Goal: Use online tool/utility

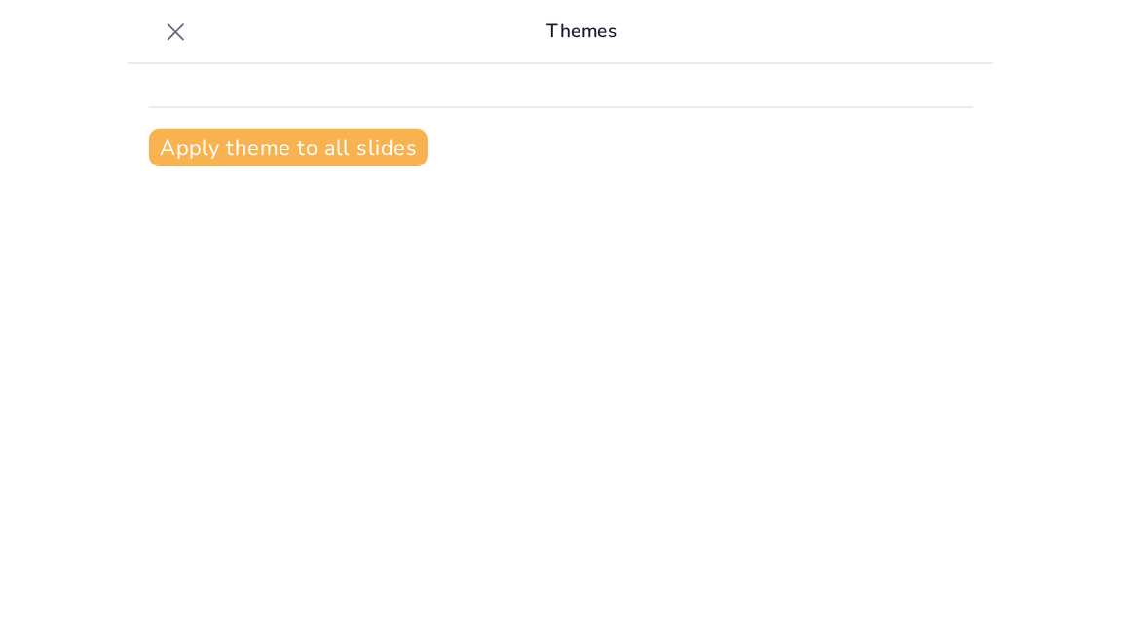
scroll to position [26, 0]
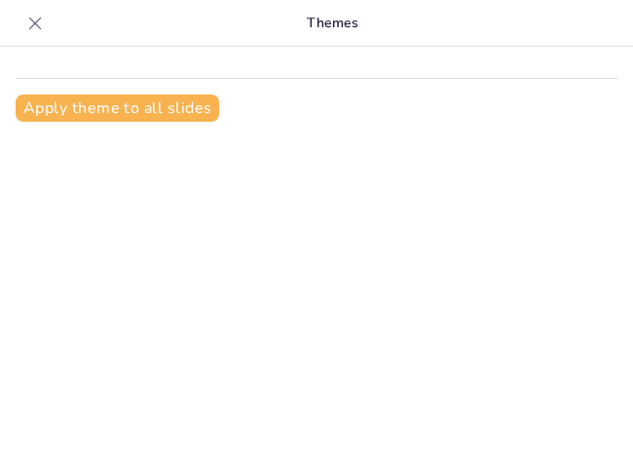
type input "Minerales: Clasificación y Propiedades Esenciales"
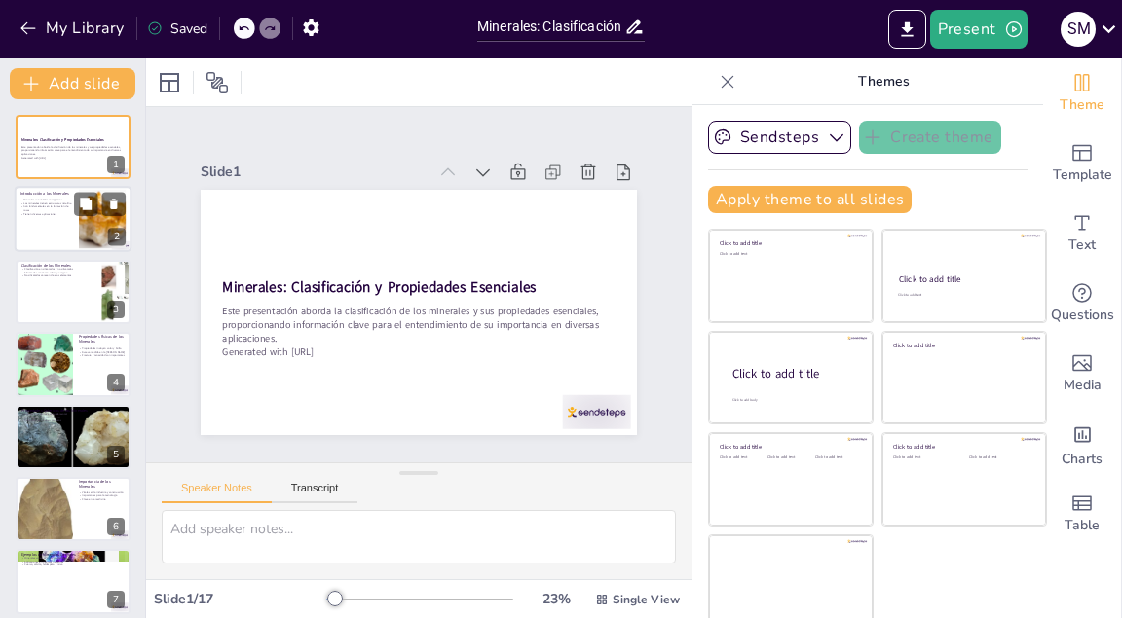
checkbox input "true"
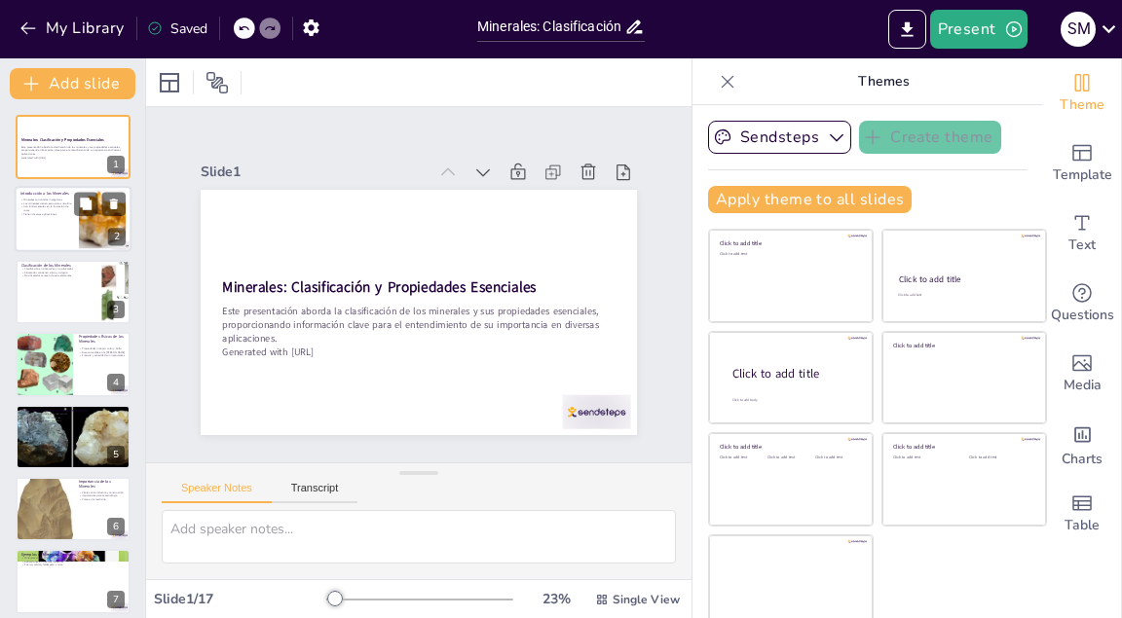
checkbox input "true"
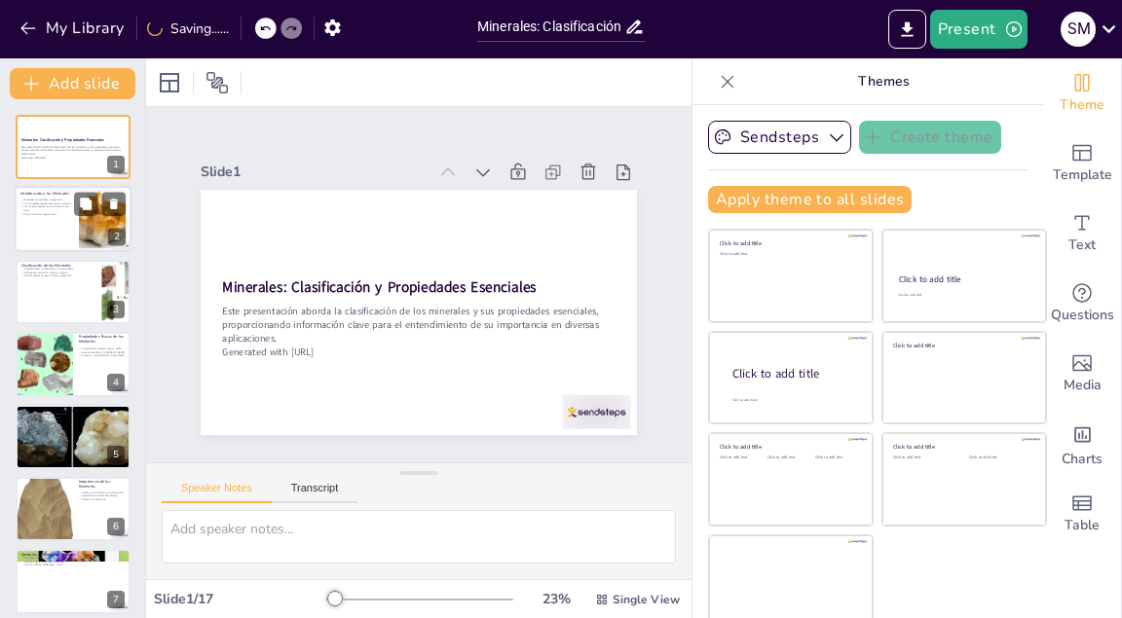
checkbox input "true"
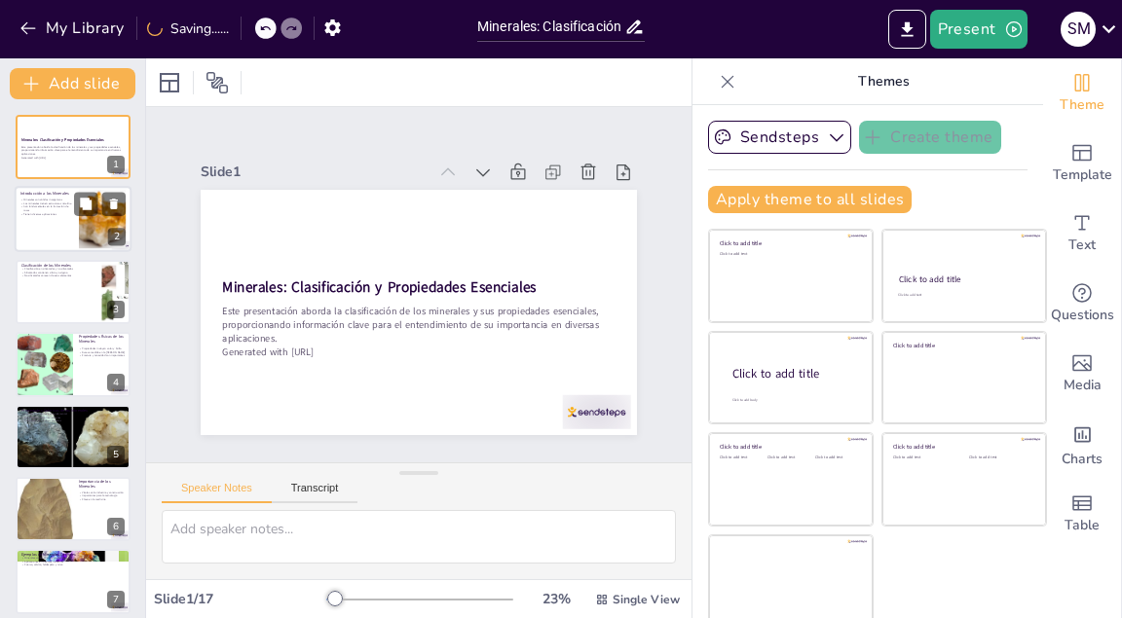
click at [68, 217] on div at bounding box center [73, 220] width 117 height 66
type textarea "Los minerales son definidos como sólidos inorgánicos, lo que significa que no p…"
checkbox input "true"
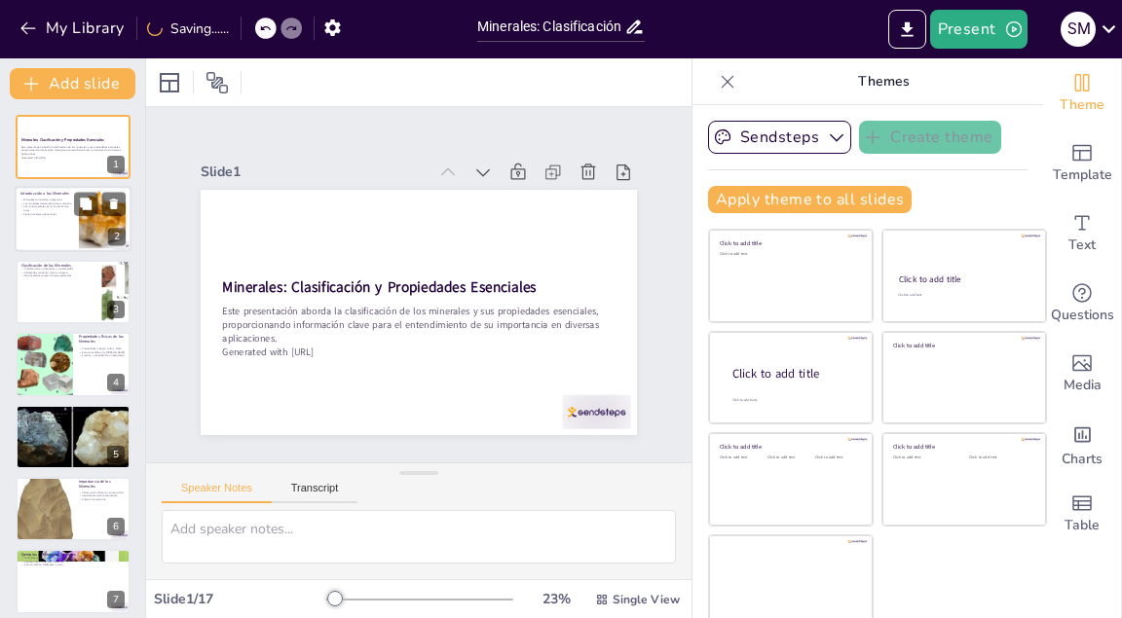
checkbox input "true"
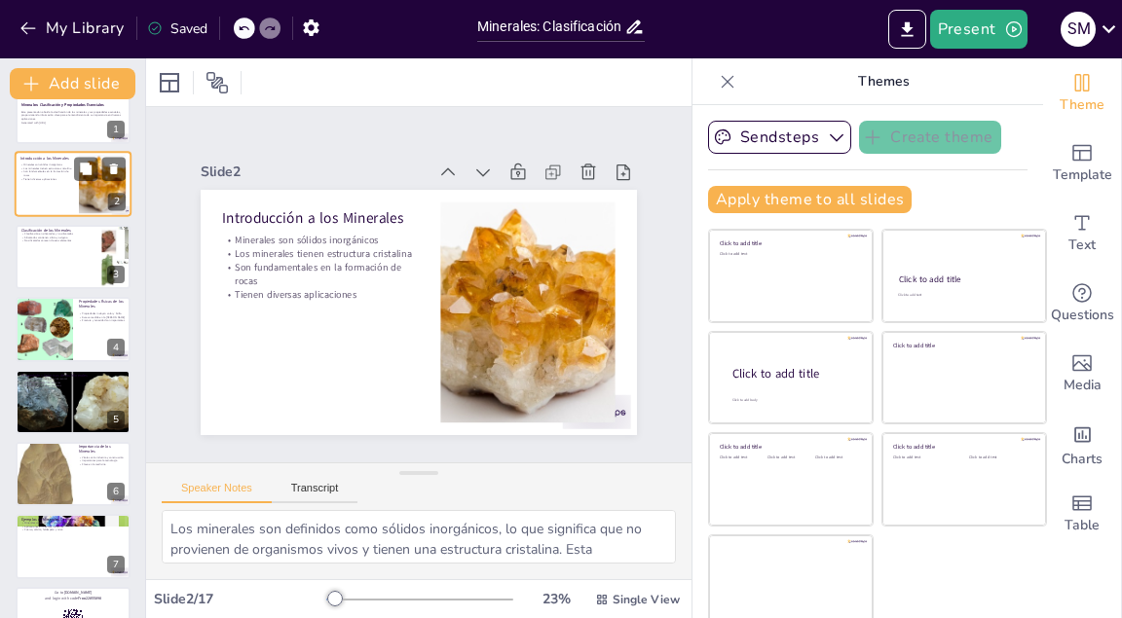
checkbox input "true"
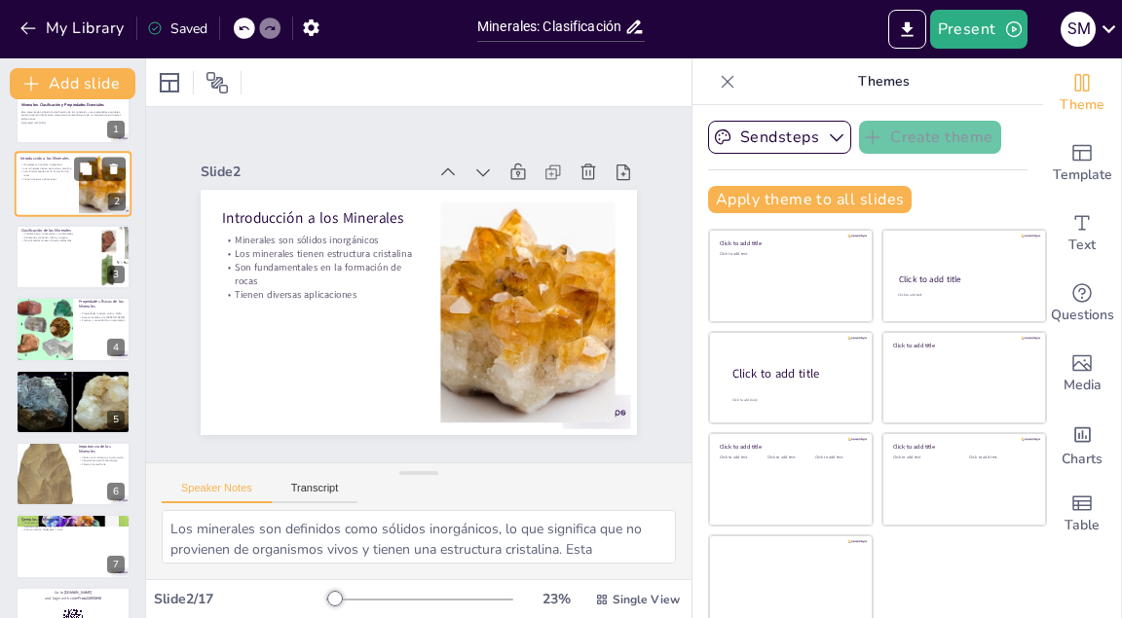
scroll to position [39, 0]
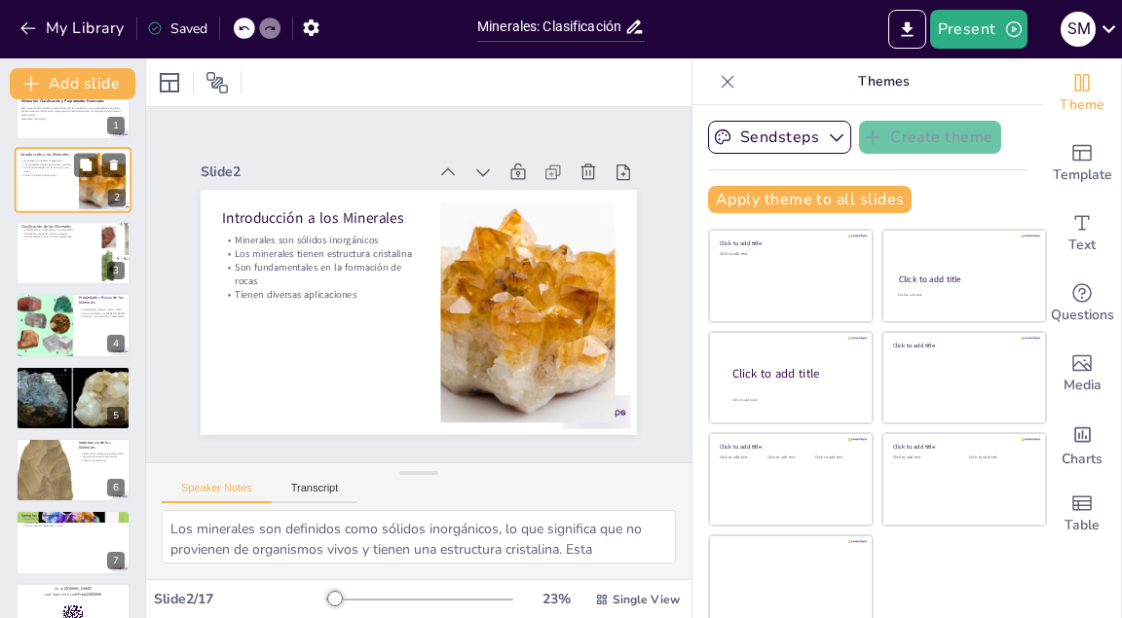
checkbox input "true"
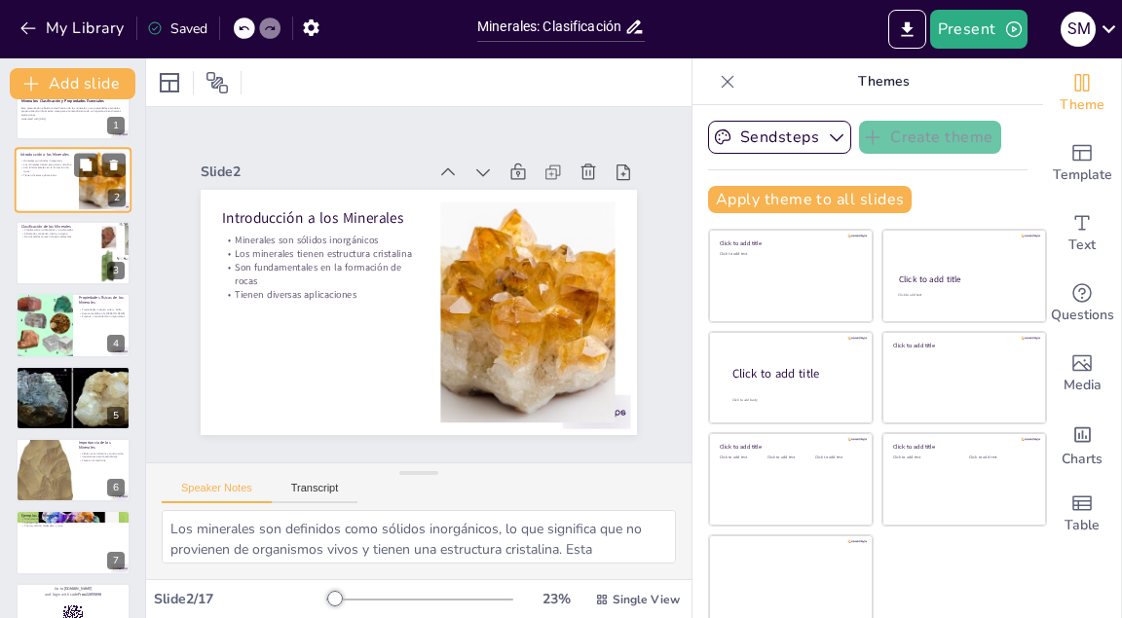
scroll to position [78, 0]
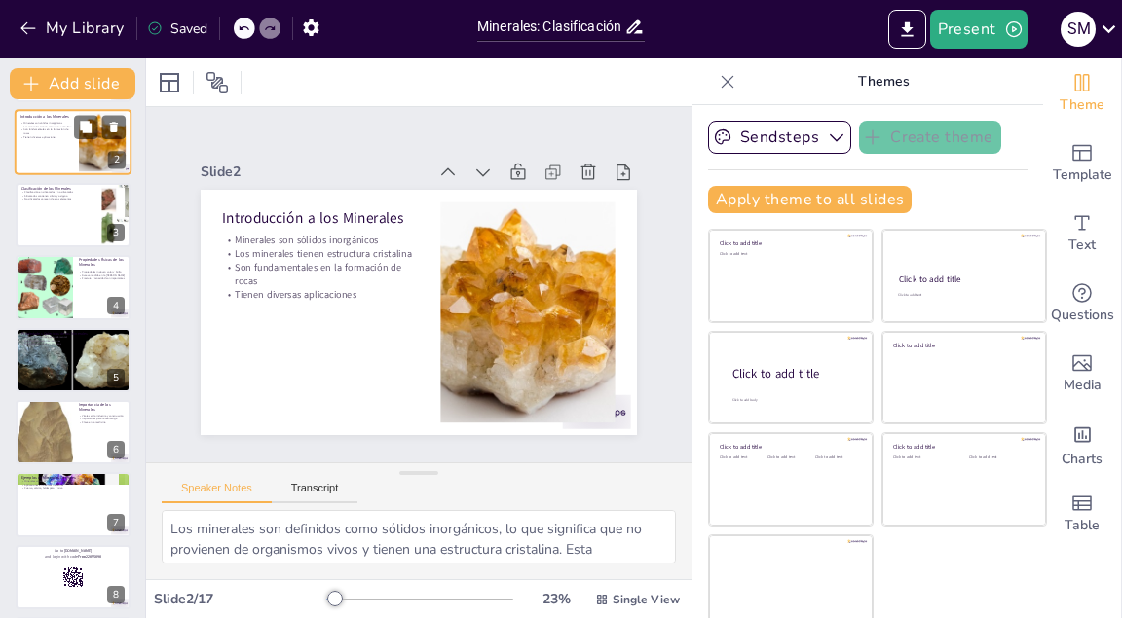
checkbox input "true"
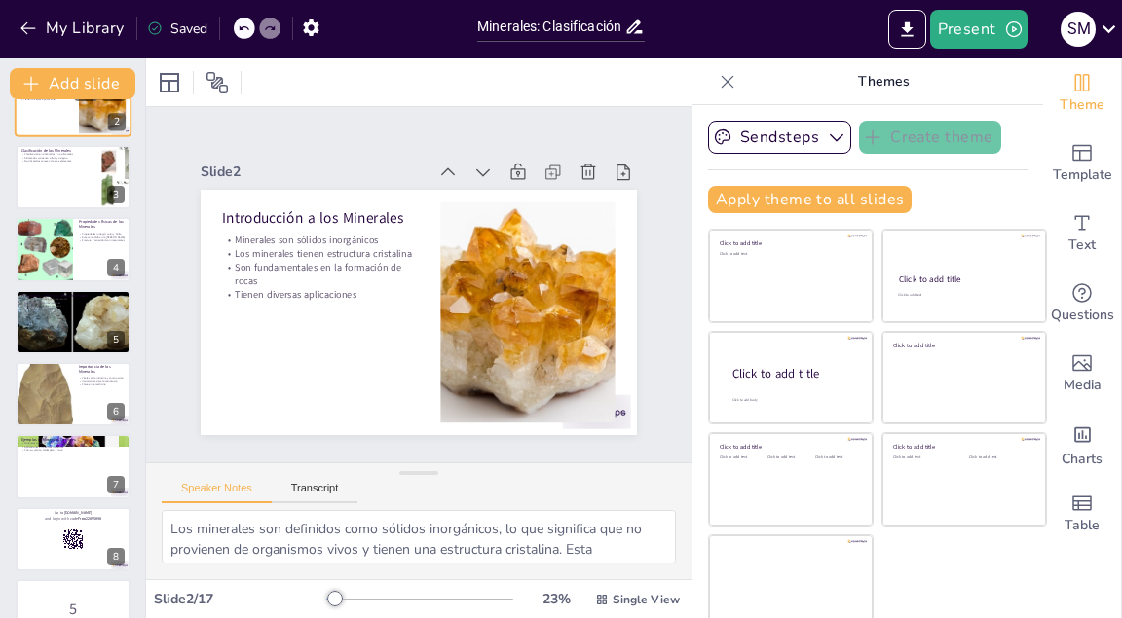
checkbox input "true"
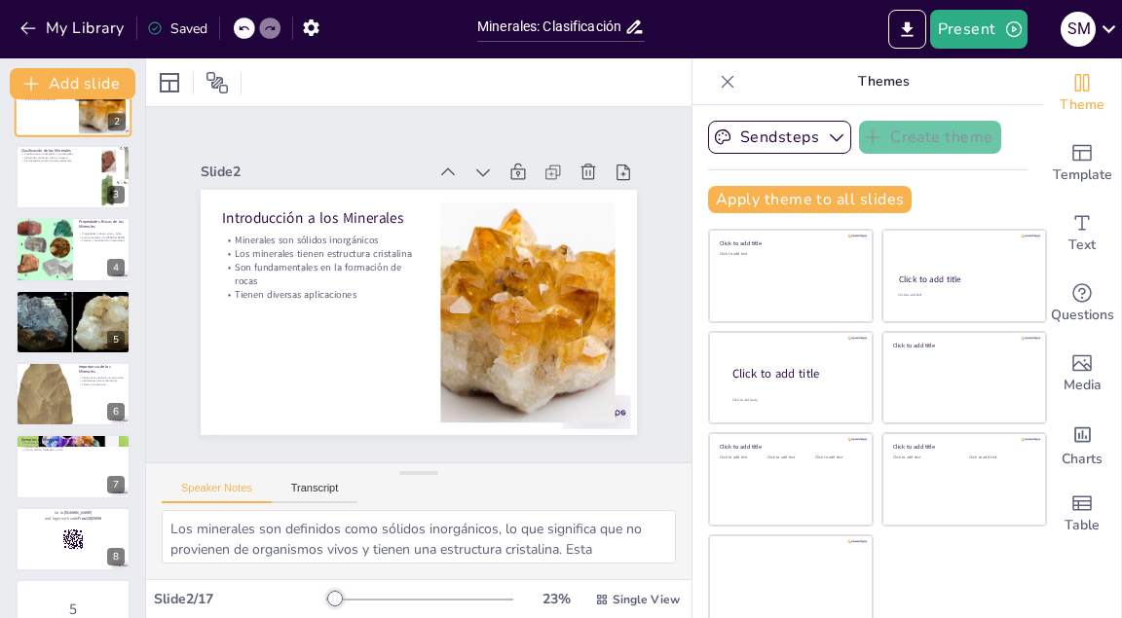
scroll to position [117, 0]
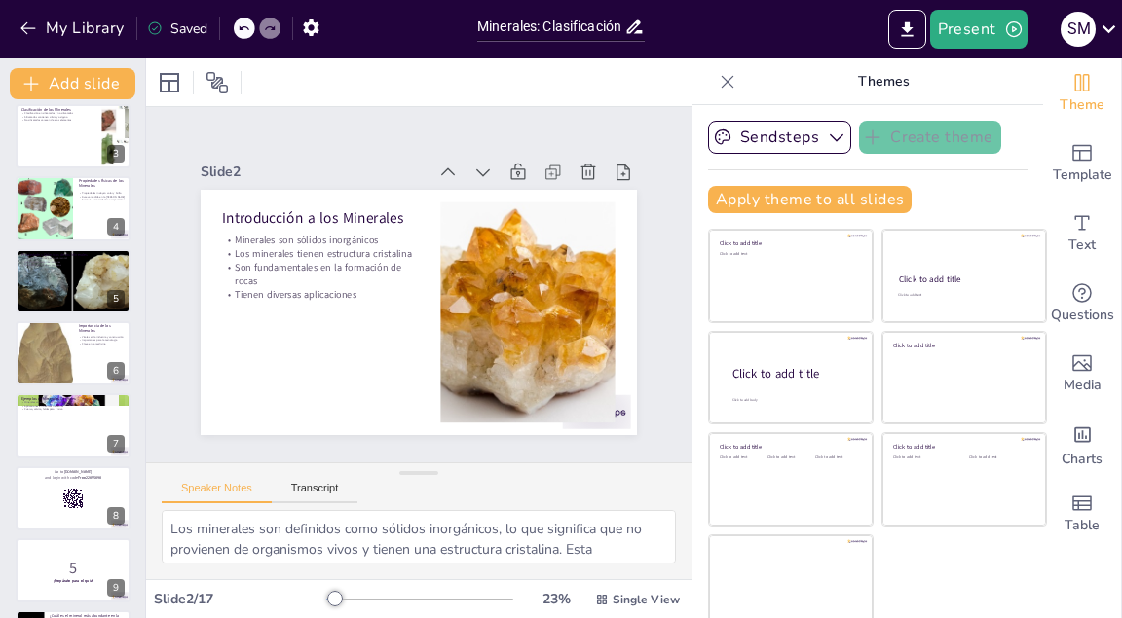
checkbox input "true"
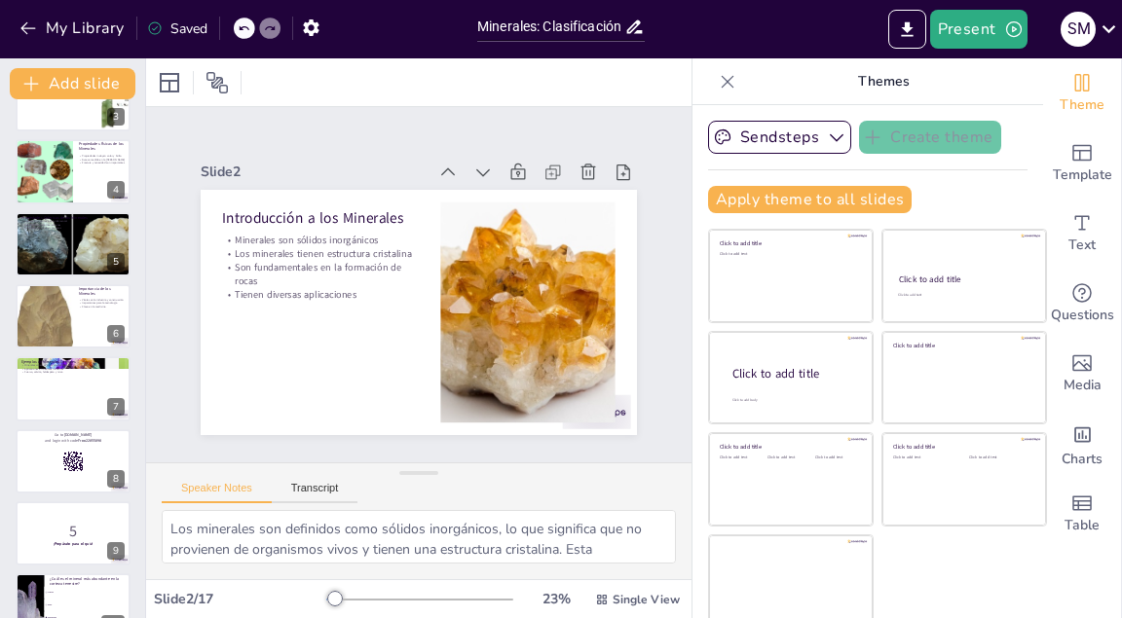
checkbox input "true"
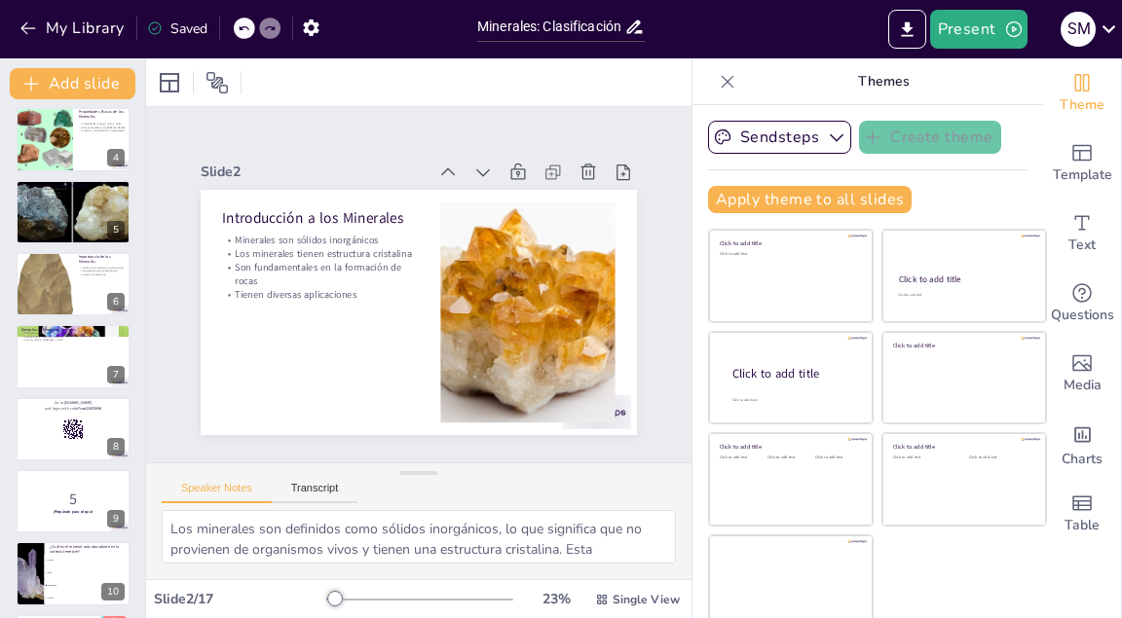
checkbox input "true"
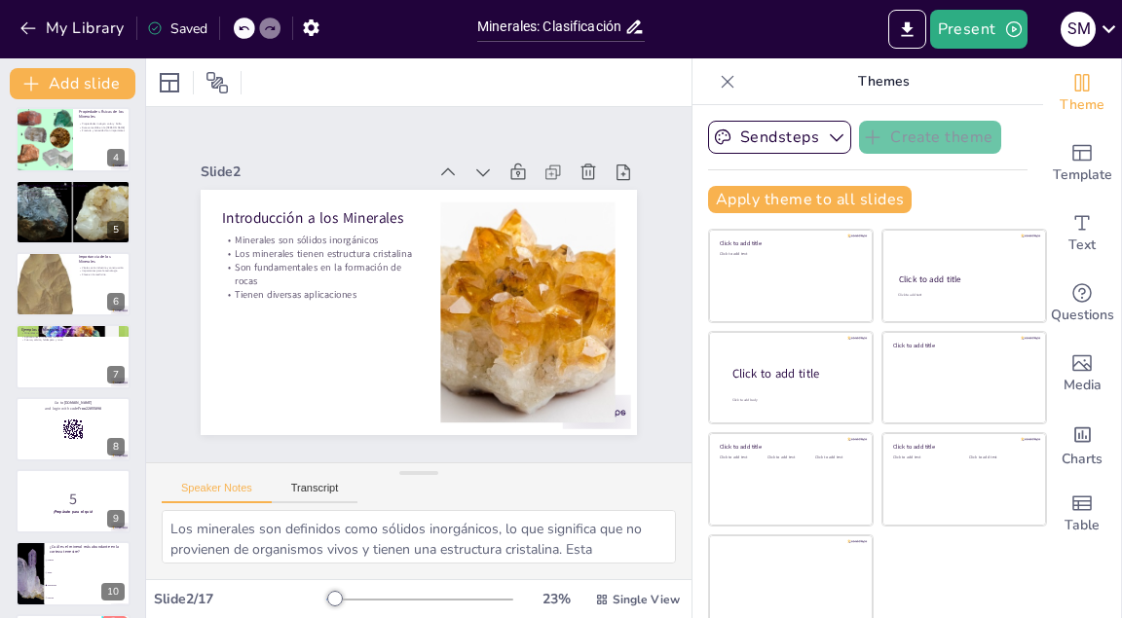
scroll to position [234, 0]
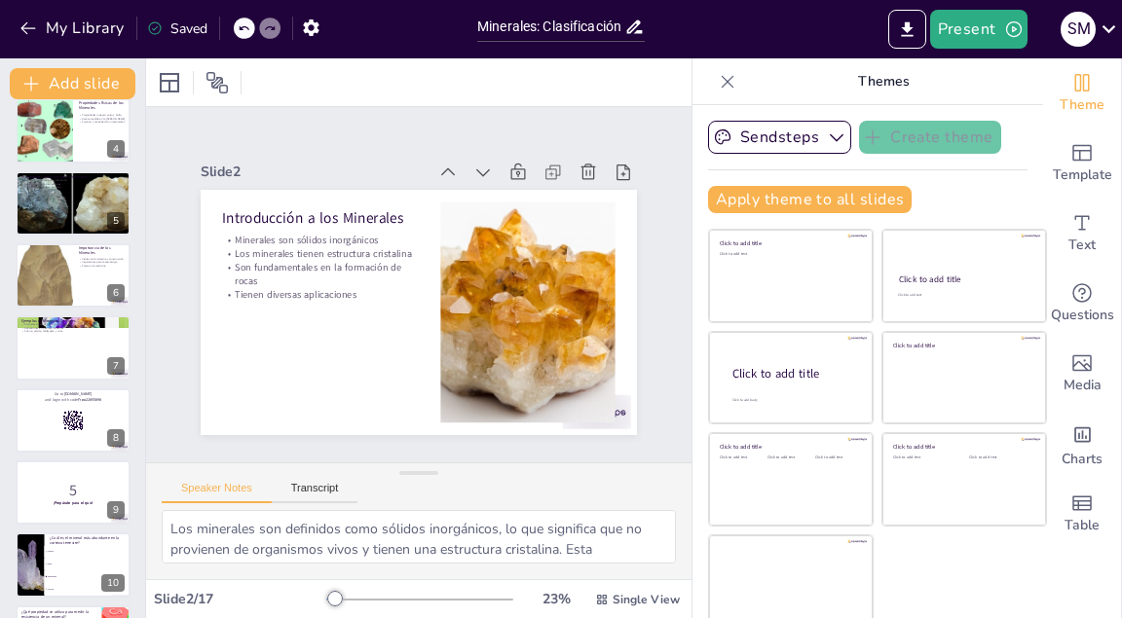
click at [68, 217] on div at bounding box center [73, 203] width 189 height 64
type textarea "La composición química de un mineral determina sus características y propiedade…"
checkbox input "true"
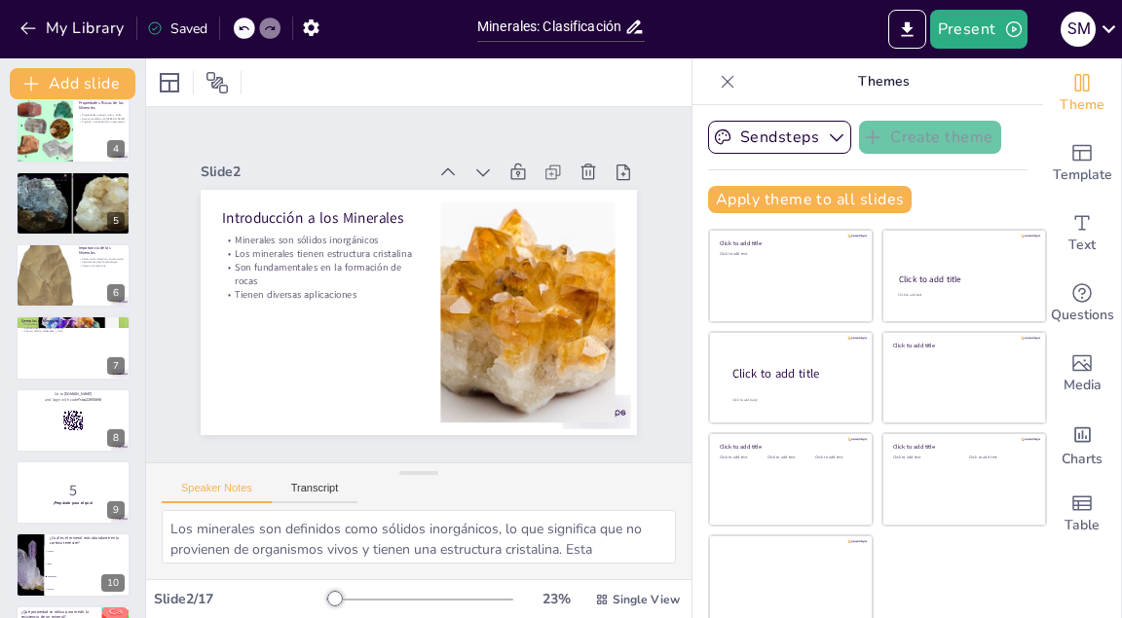
checkbox input "true"
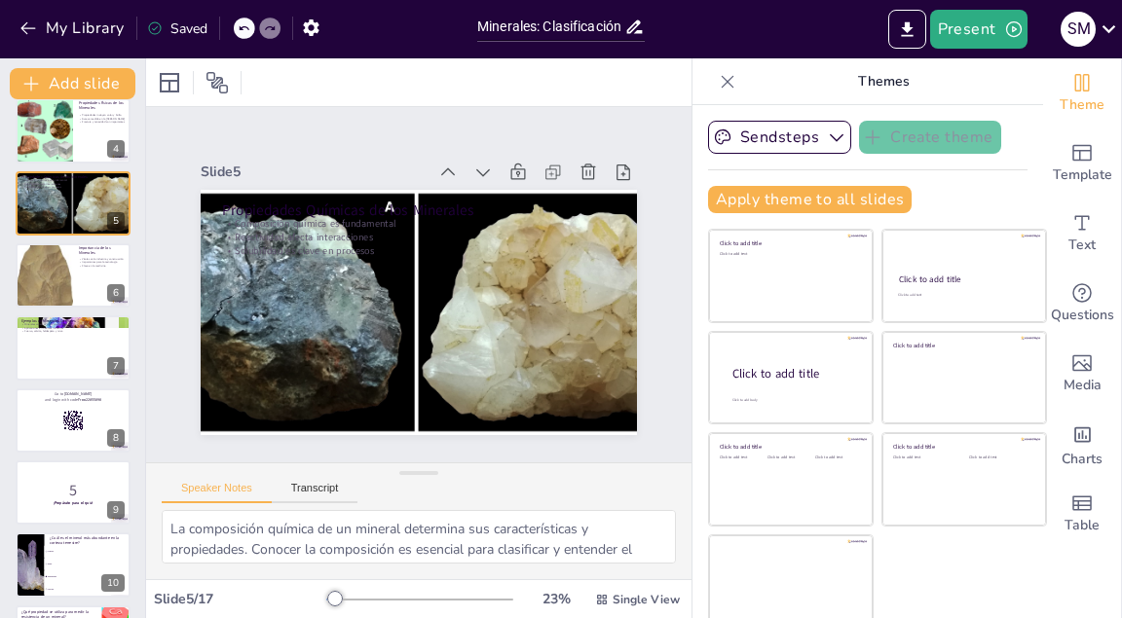
scroll to position [78, 0]
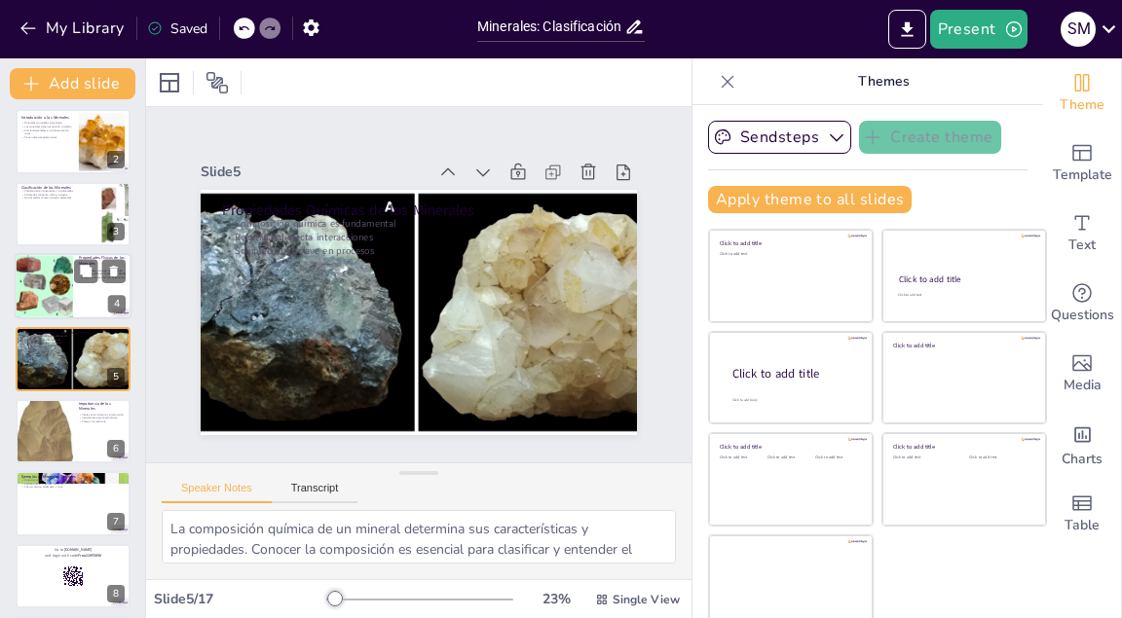
checkbox input "true"
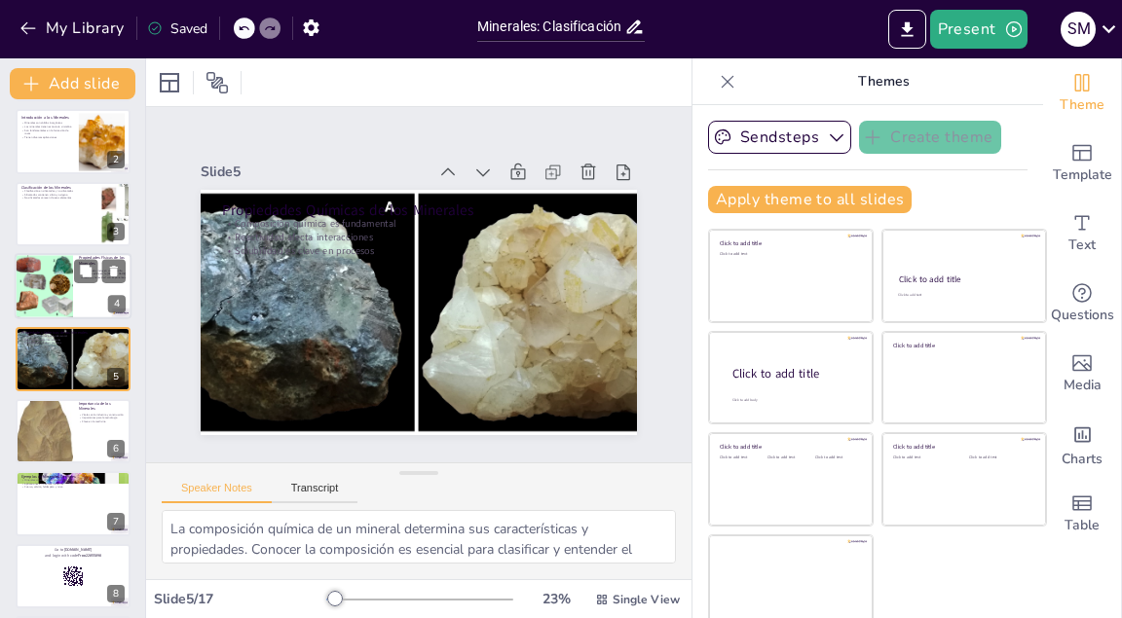
checkbox input "true"
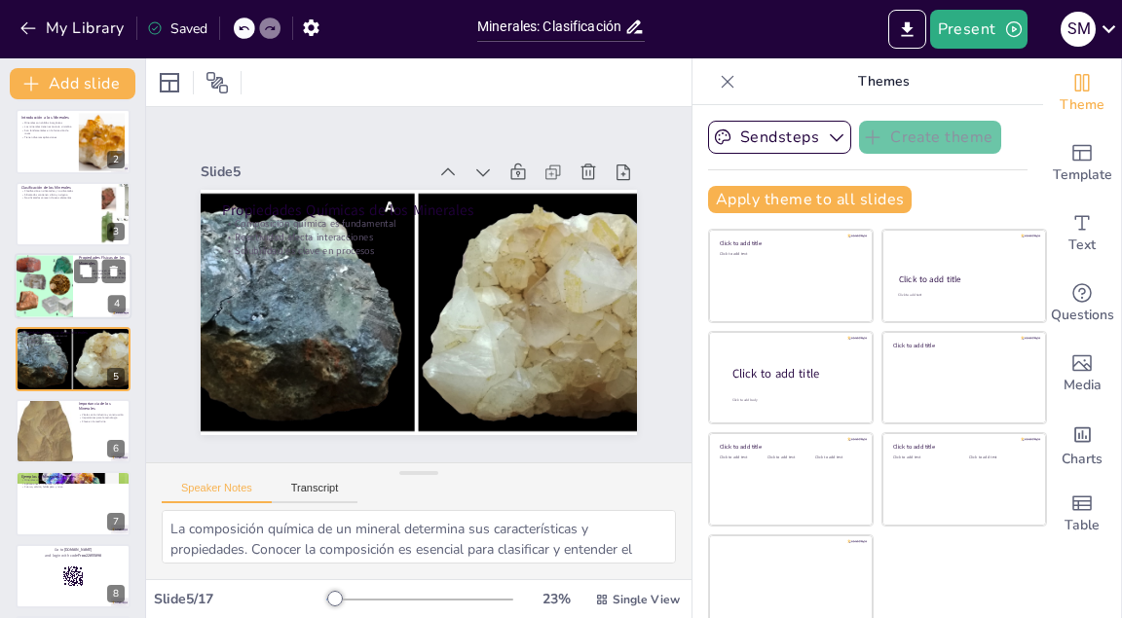
click at [60, 286] on div at bounding box center [44, 286] width 66 height 66
type textarea "El color y el brillo son propiedades visuales importantes que ayudan en la iden…"
checkbox input "true"
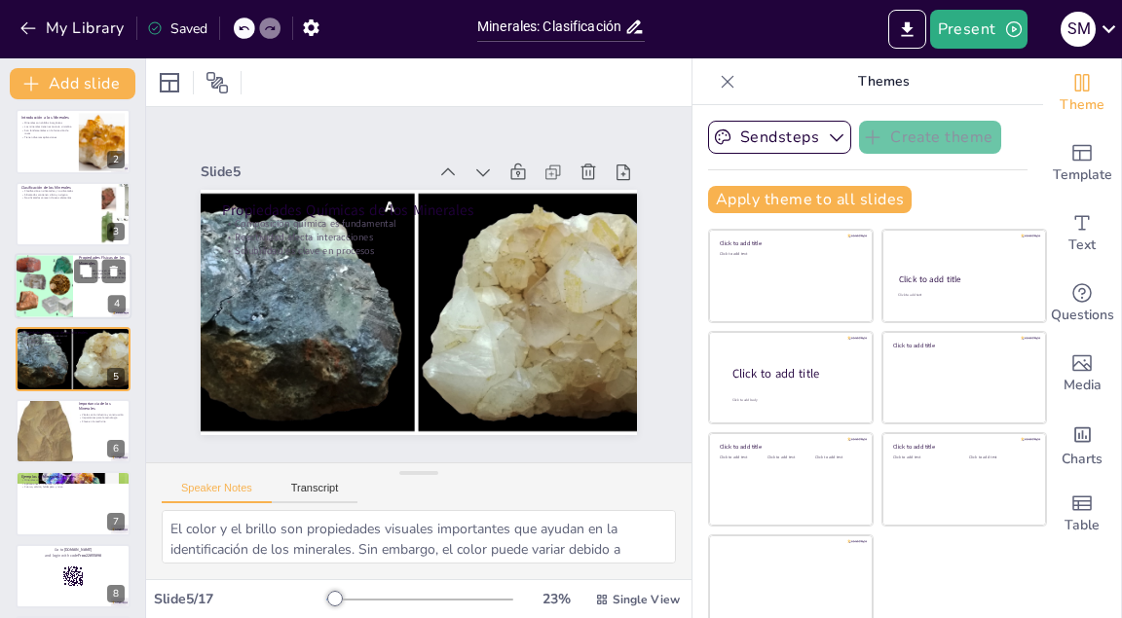
checkbox input "true"
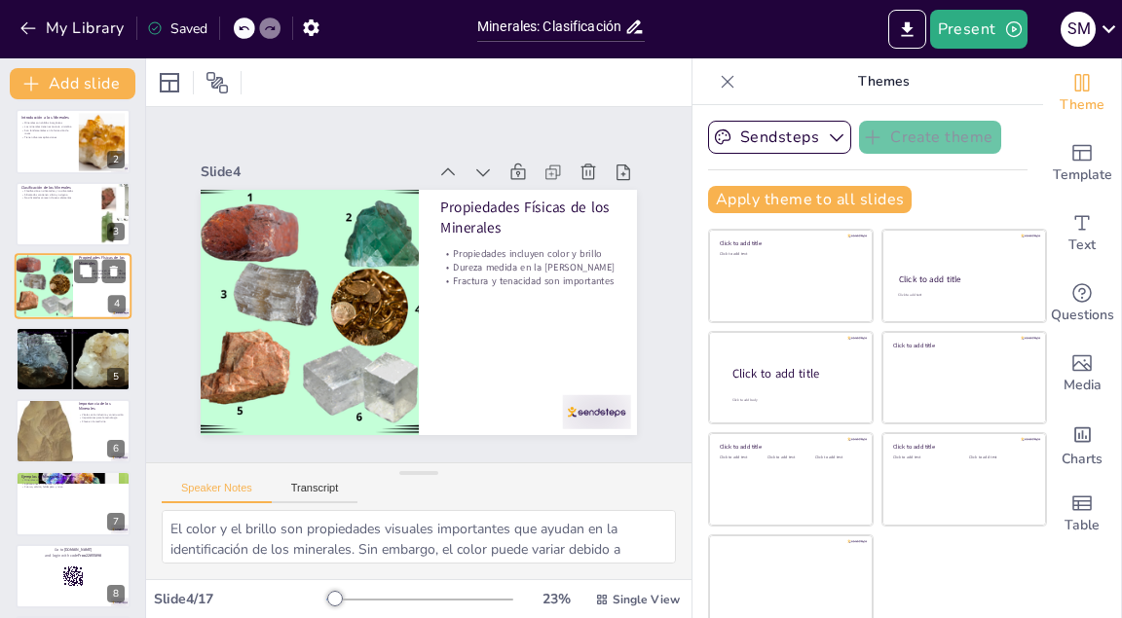
scroll to position [5, 0]
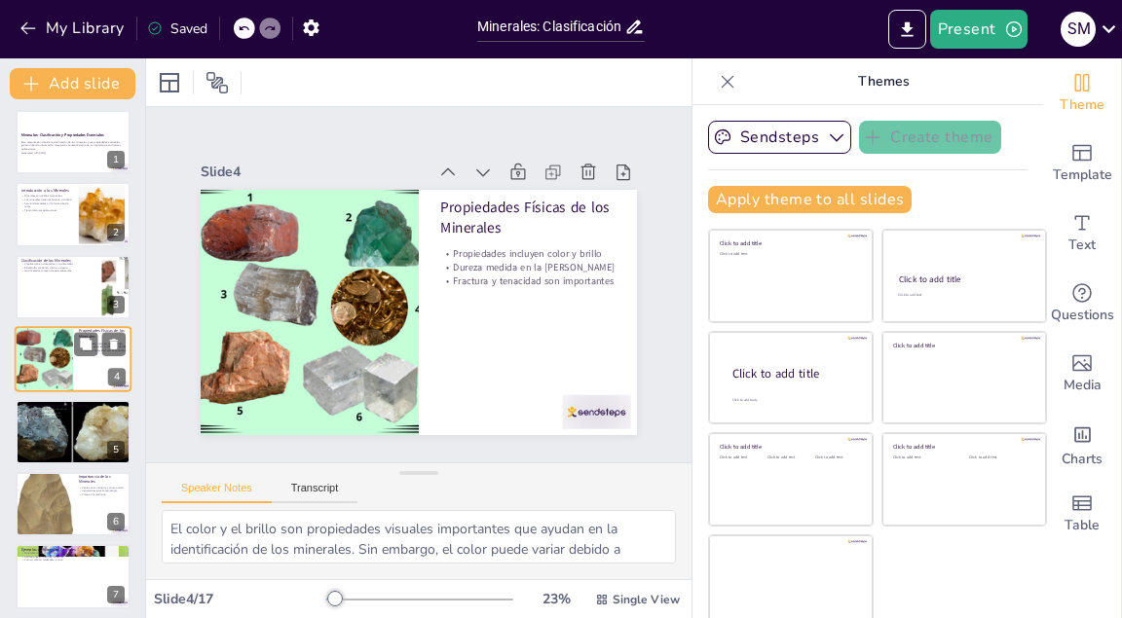
checkbox input "true"
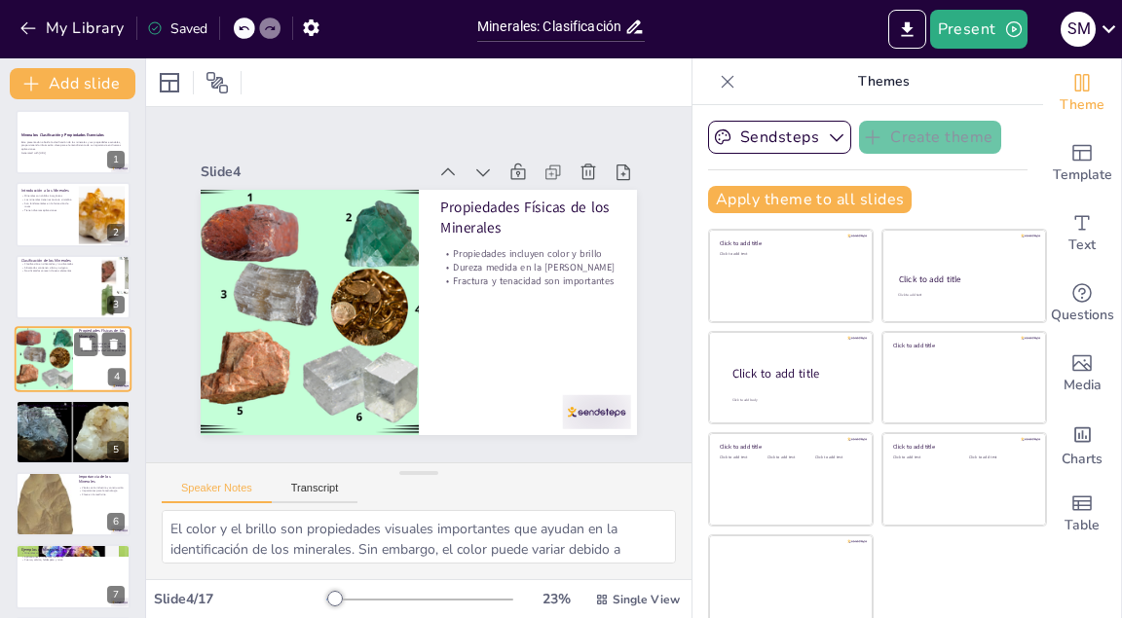
checkbox input "true"
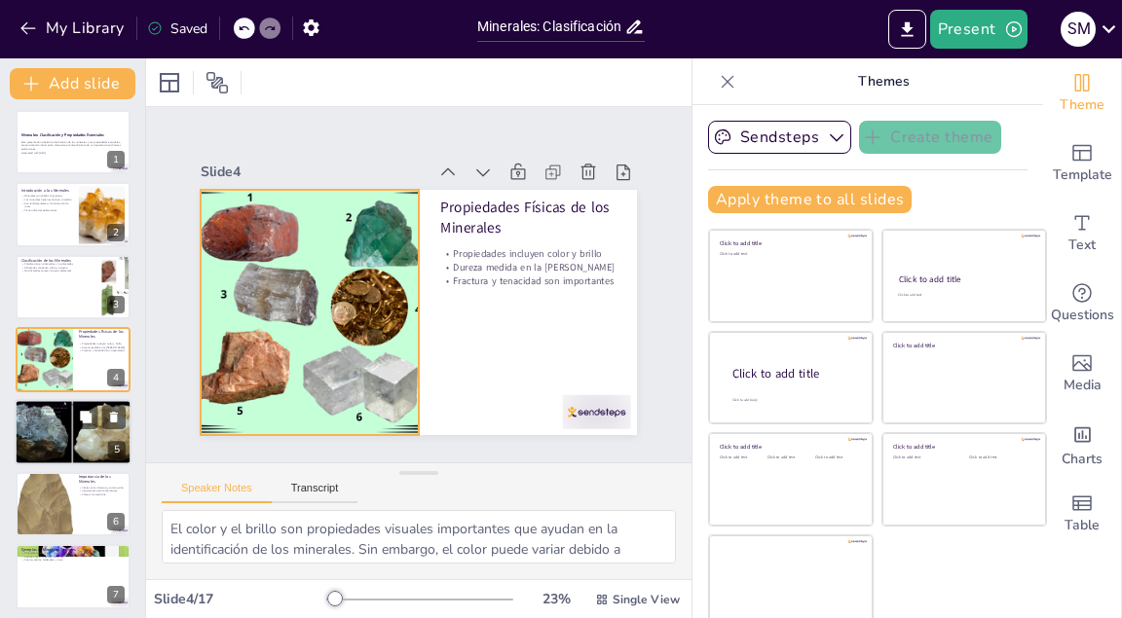
checkbox input "true"
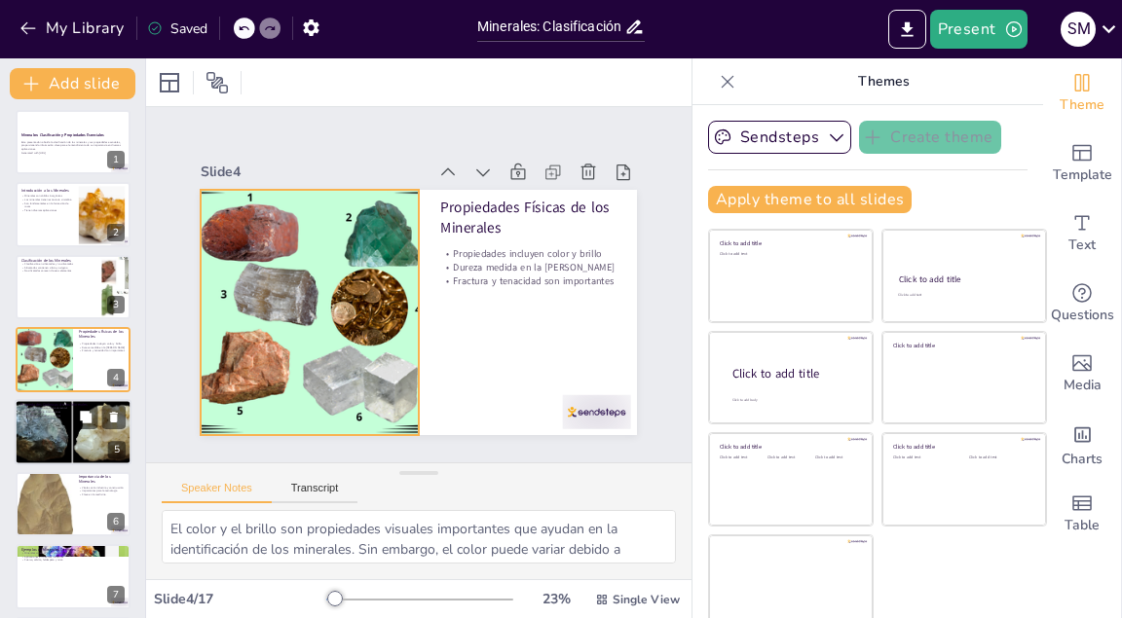
checkbox input "true"
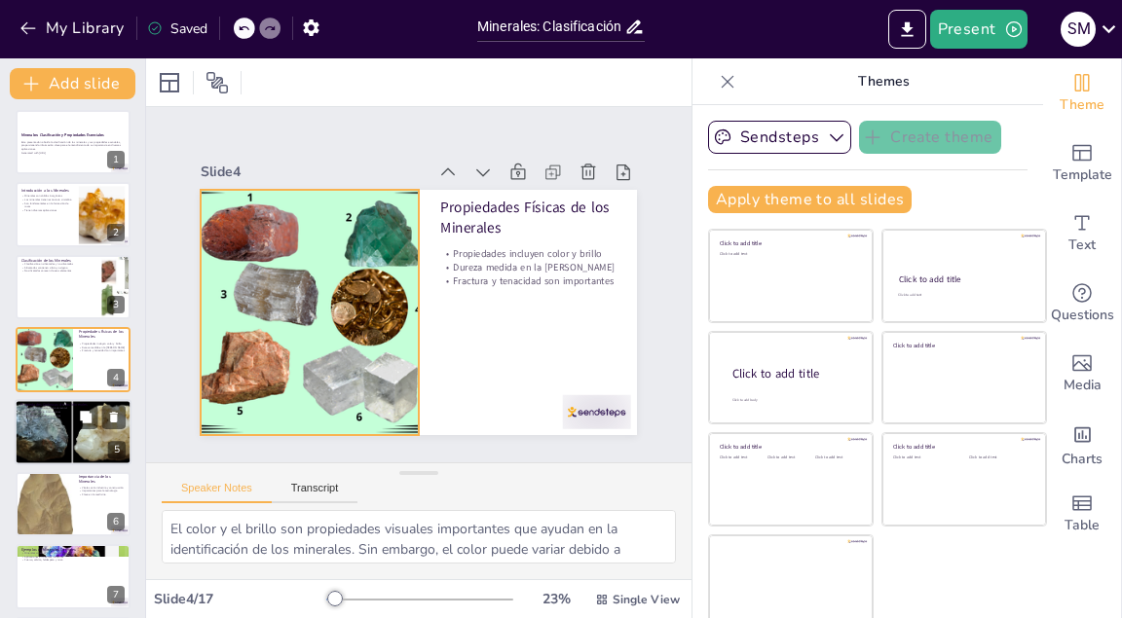
checkbox input "true"
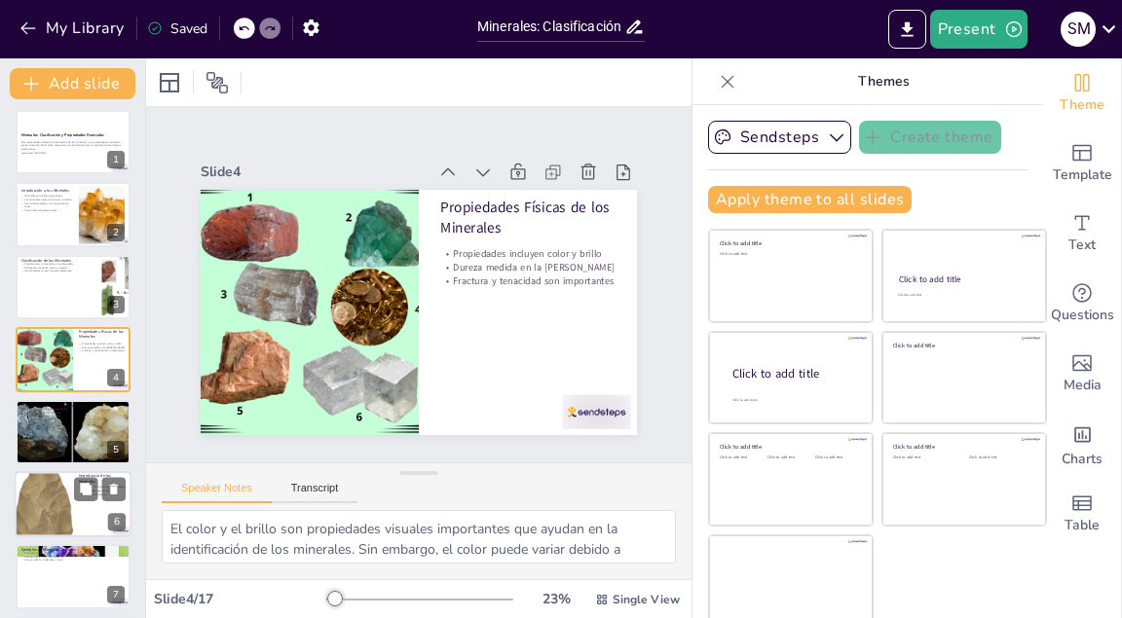
checkbox input "true"
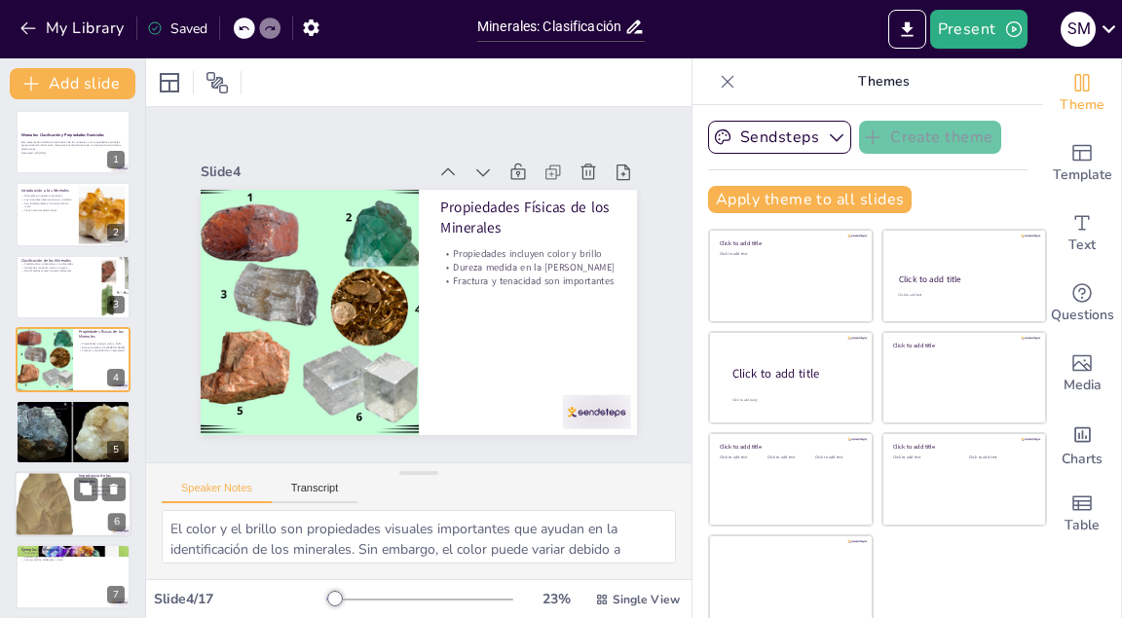
checkbox input "true"
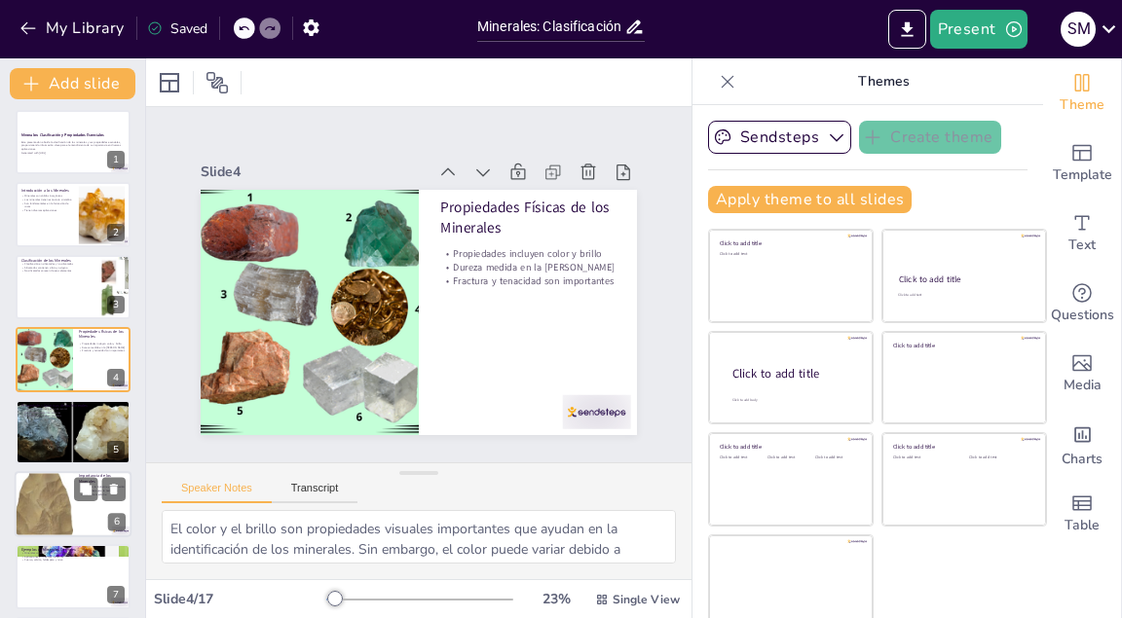
click at [51, 451] on div at bounding box center [44, 504] width 58 height 118
type textarea "Los minerales son esenciales en la industria, donde se utilizan en la fabricaci…"
checkbox input "true"
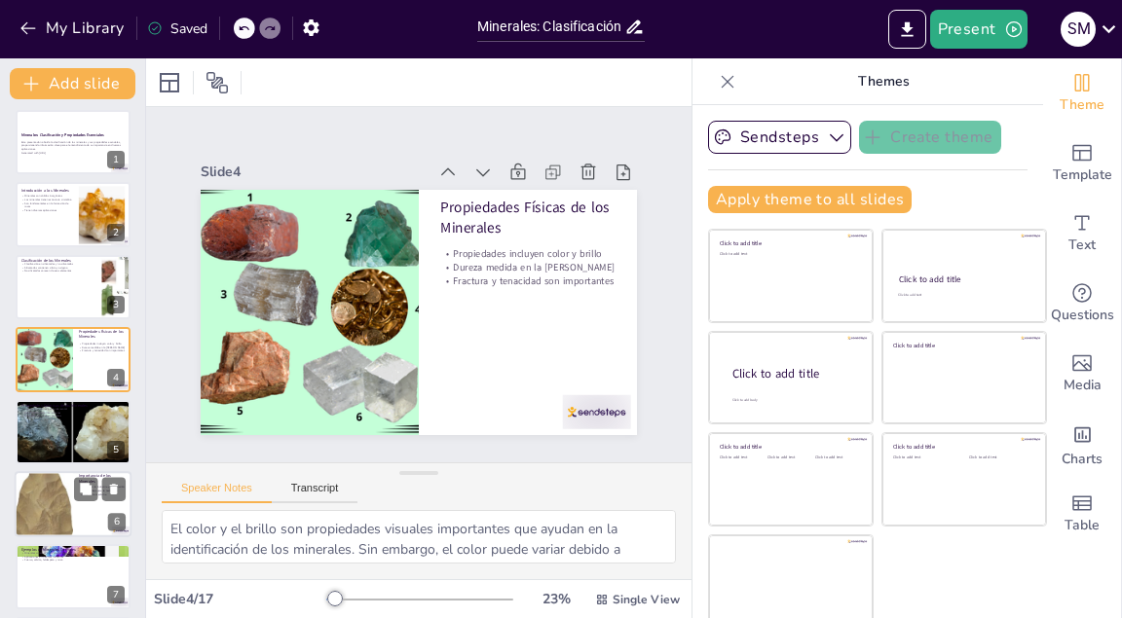
checkbox input "true"
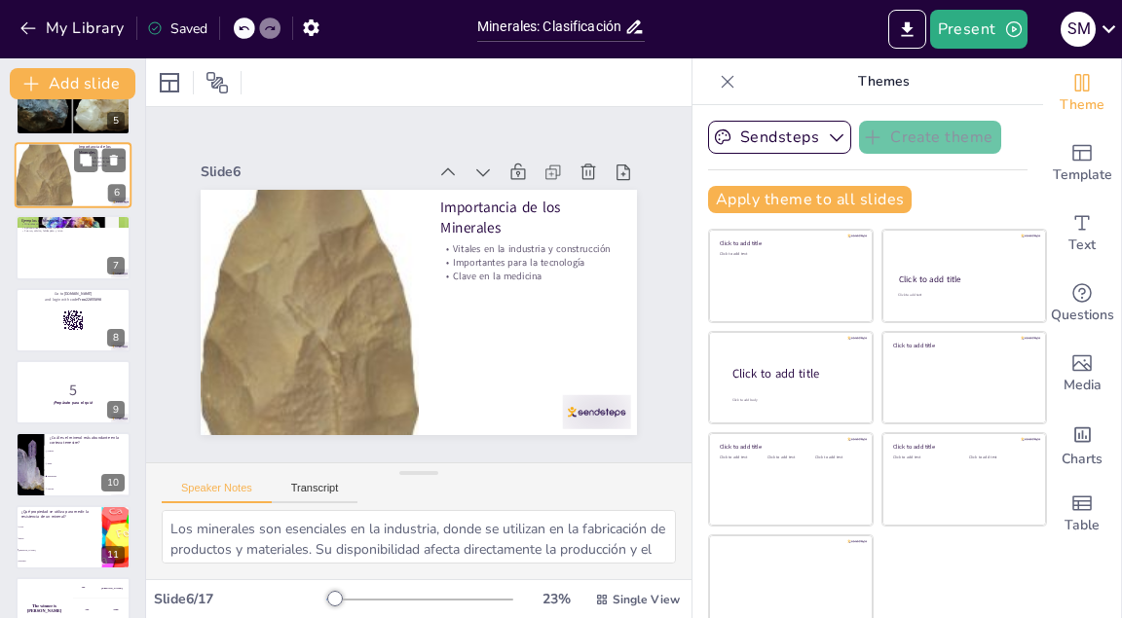
checkbox input "true"
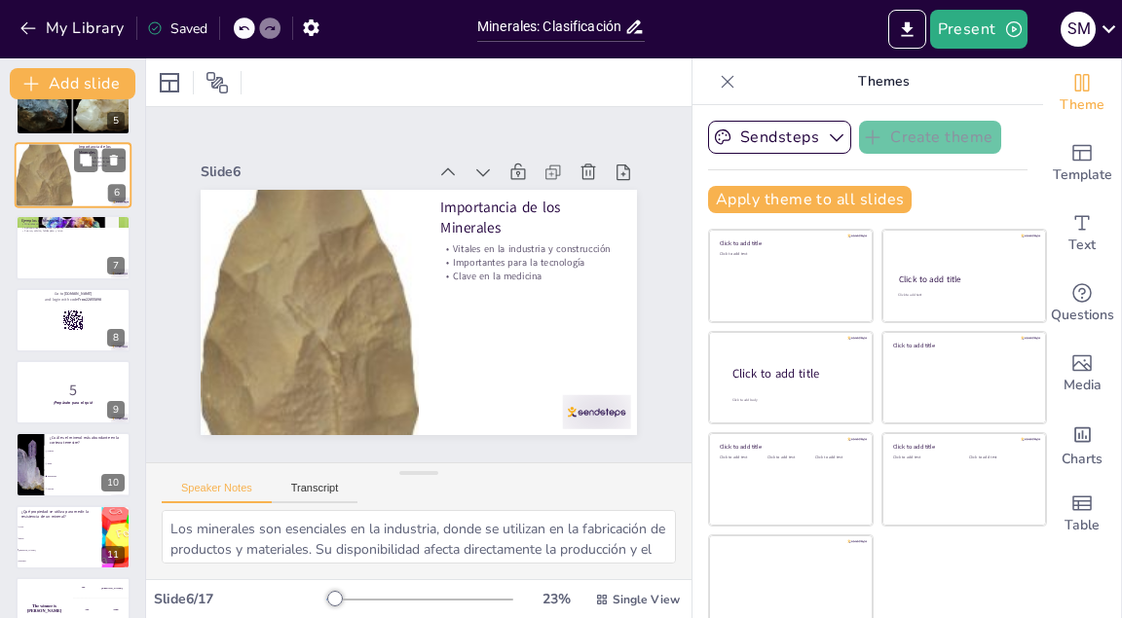
checkbox input "true"
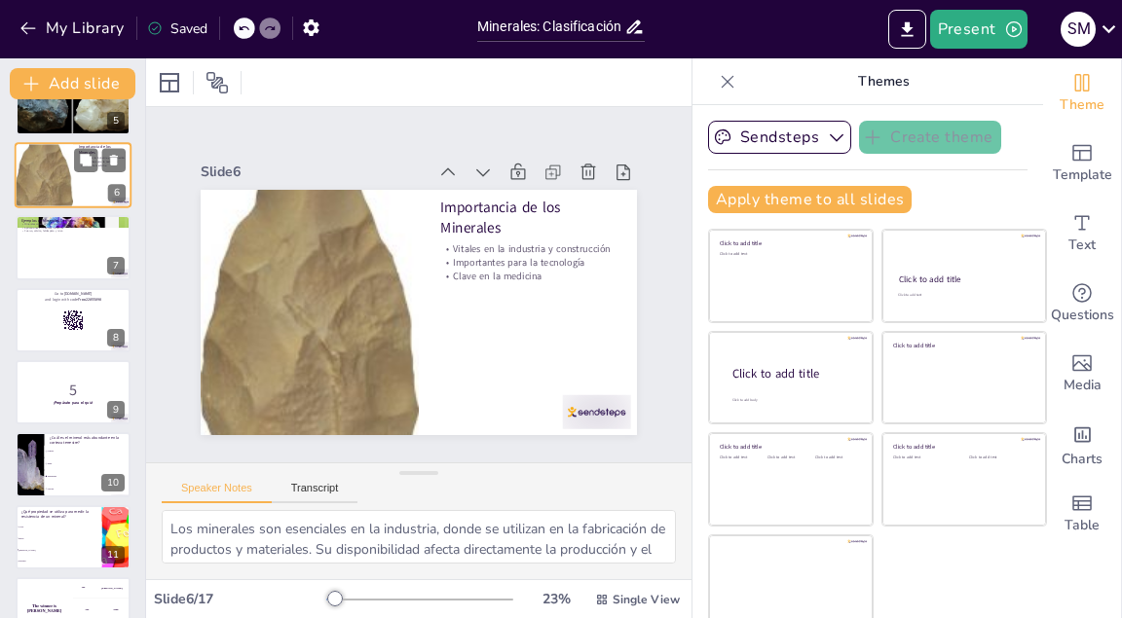
click at [51, 451] on li "Calcita" at bounding box center [88, 489] width 87 height 12
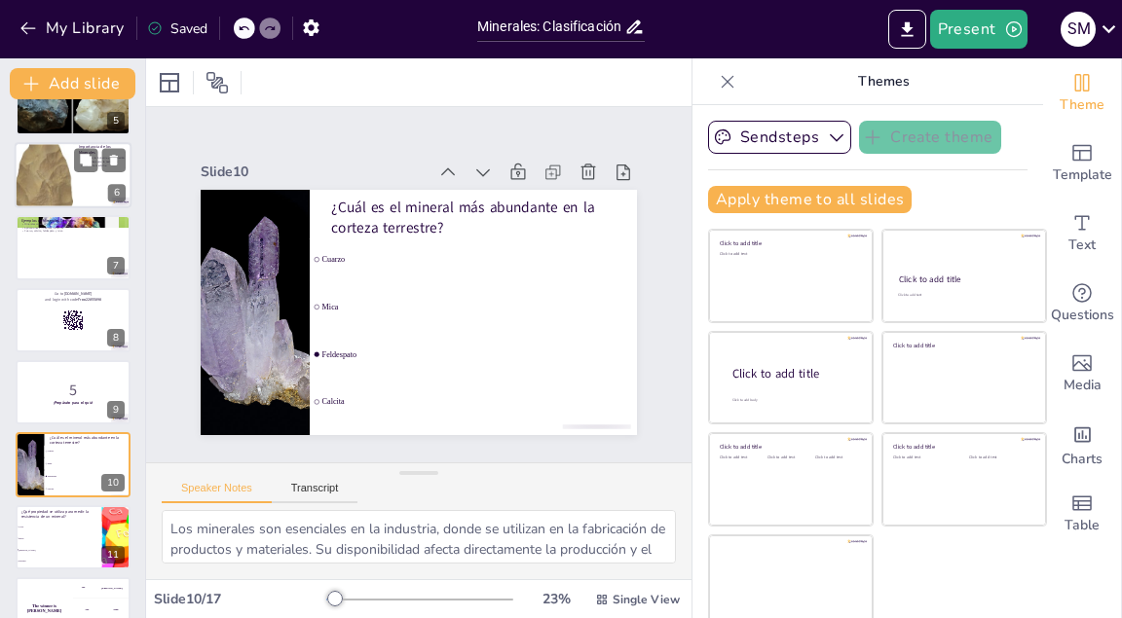
type textarea "El feldespato es el mineral más abundante en la corteza terrestre, como se menc…"
checkbox input "true"
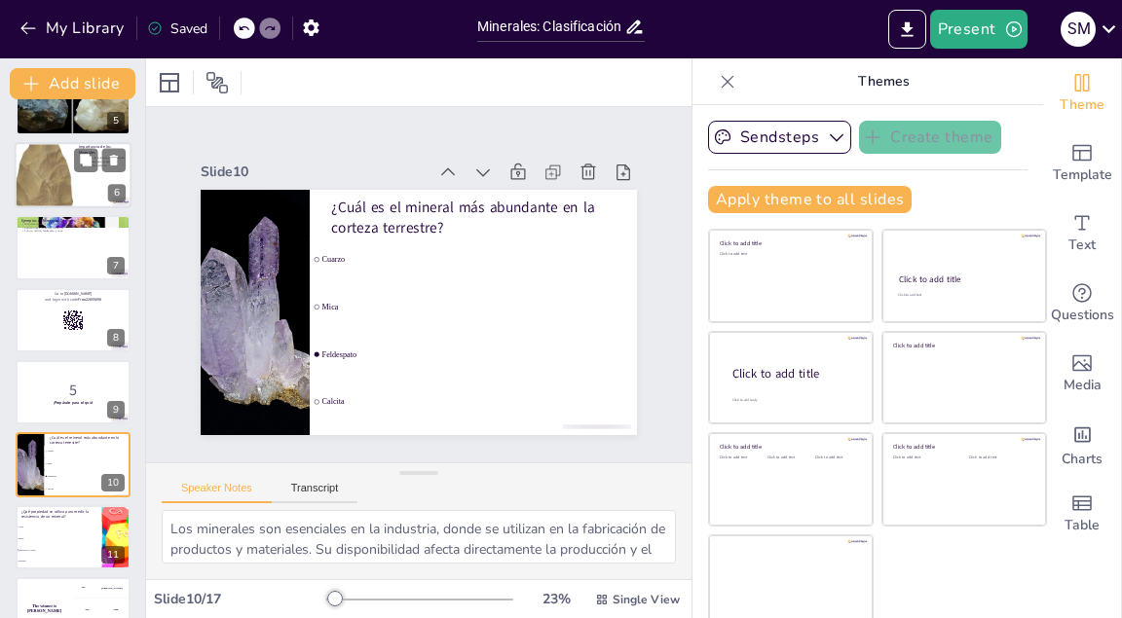
checkbox input "true"
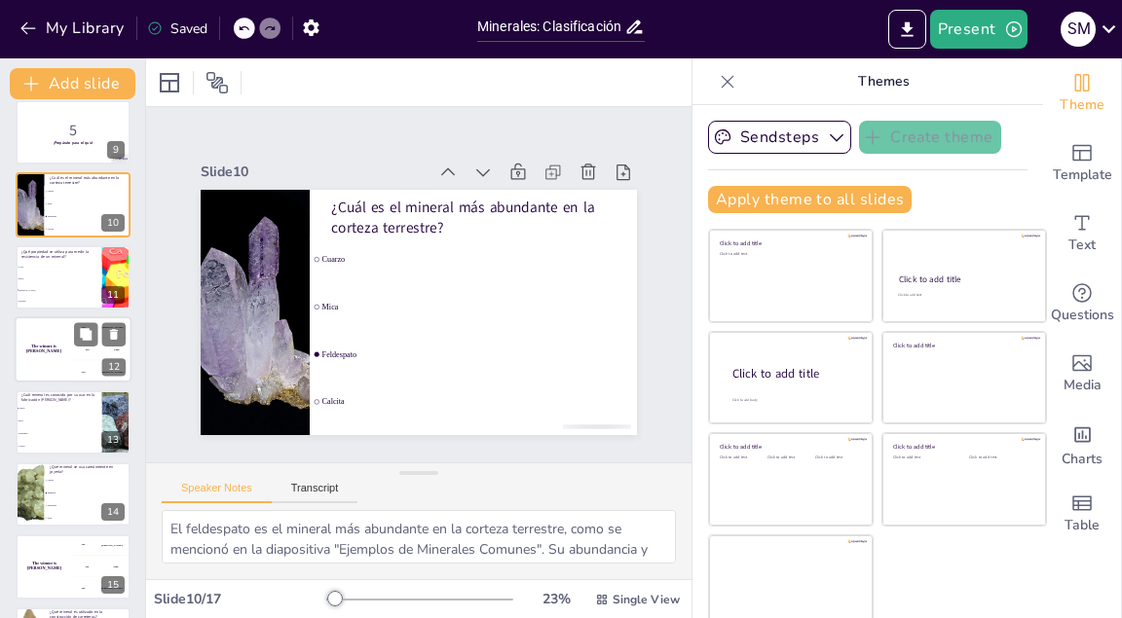
scroll to position [596, 0]
checkbox input "true"
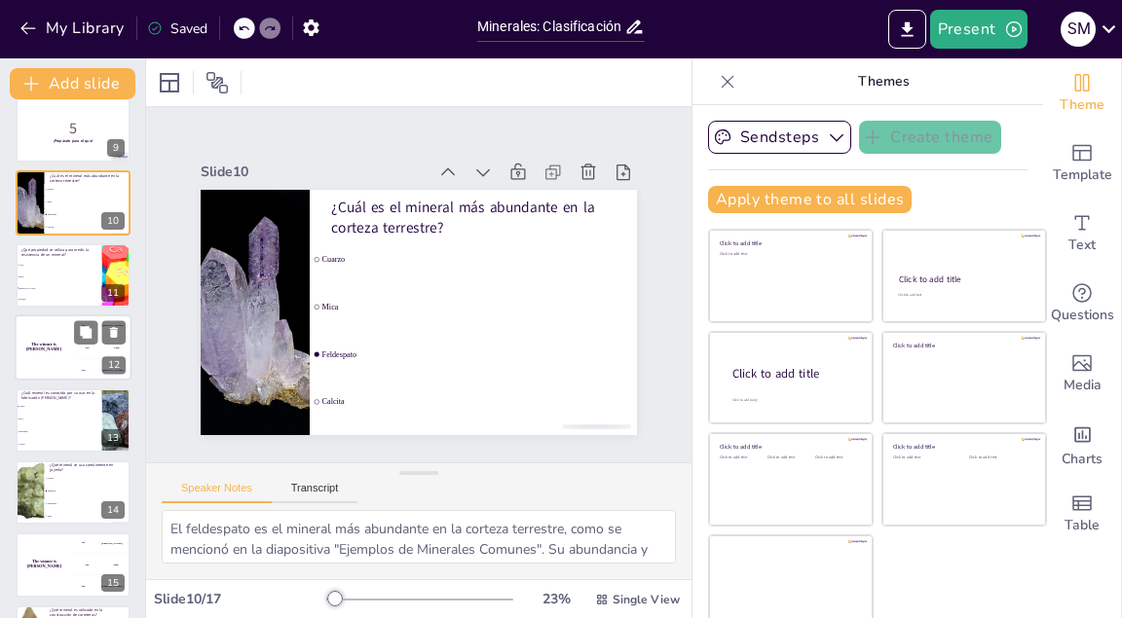
checkbox input "true"
click at [52, 451] on li "Cuarzo" at bounding box center [88, 479] width 87 height 12
type textarea "El diamante es el mineral más conocido y utilizado en joyería, debido a su dure…"
checkbox input "true"
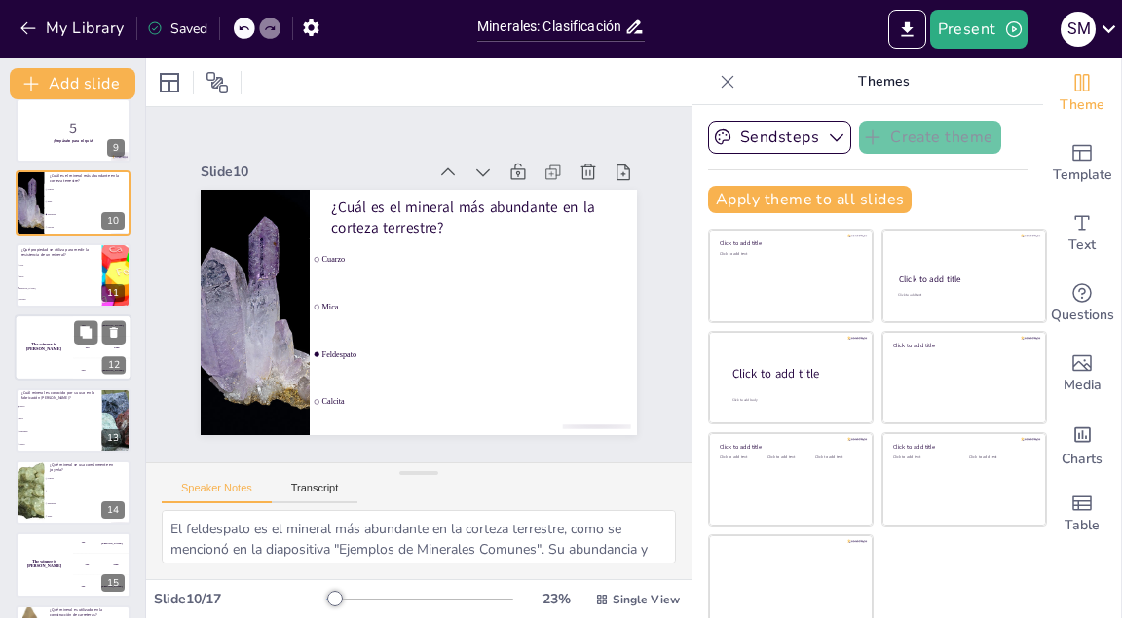
checkbox input "true"
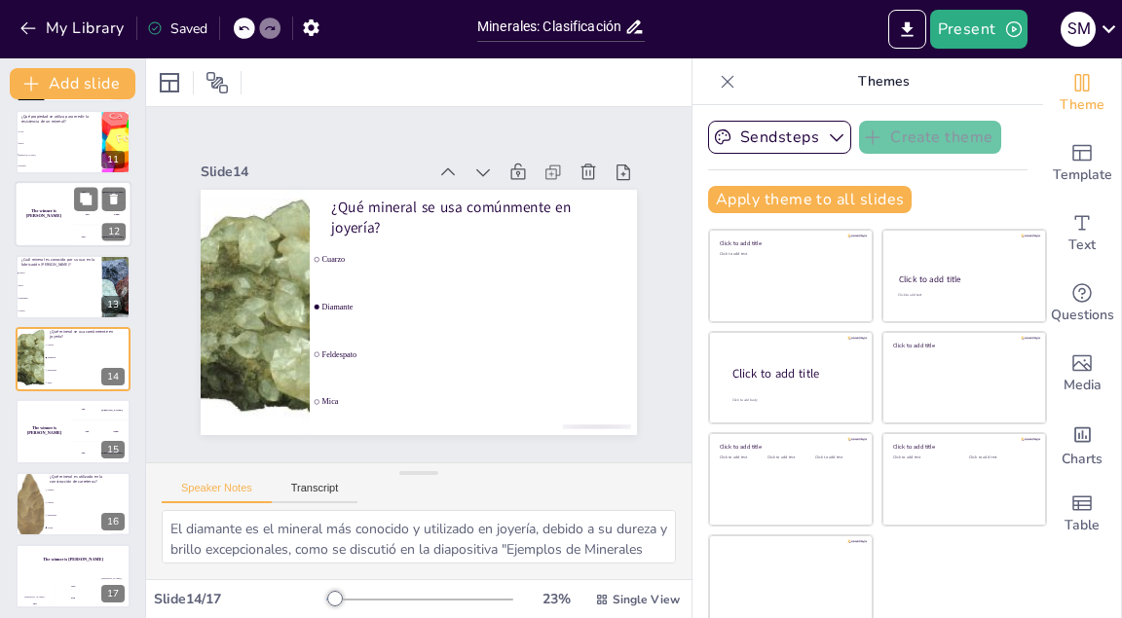
scroll to position [735, 0]
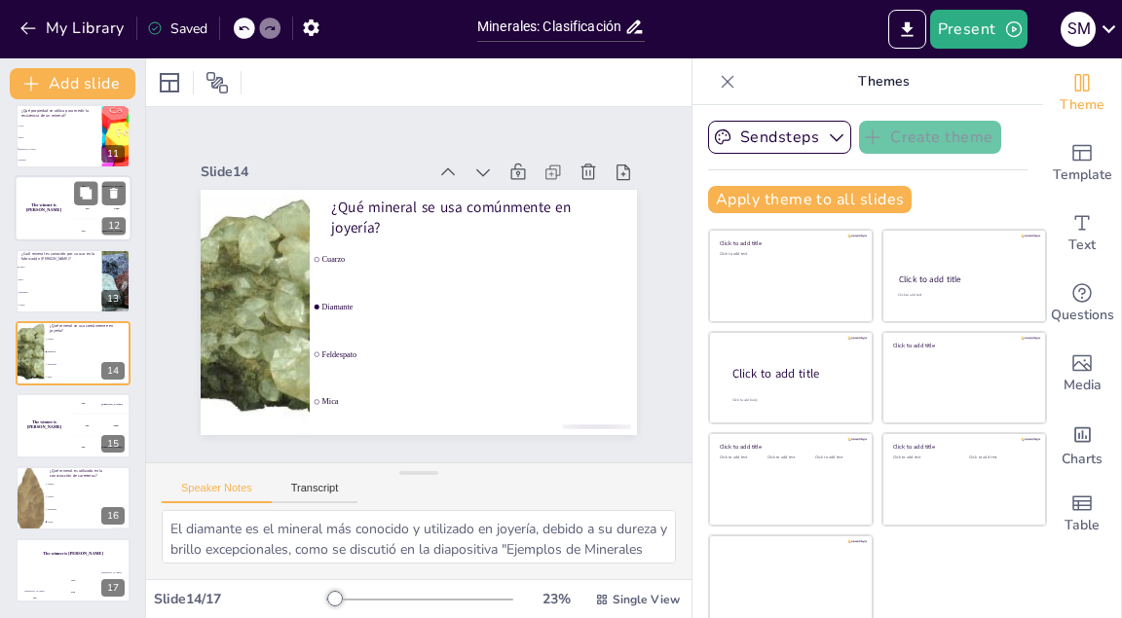
checkbox input "true"
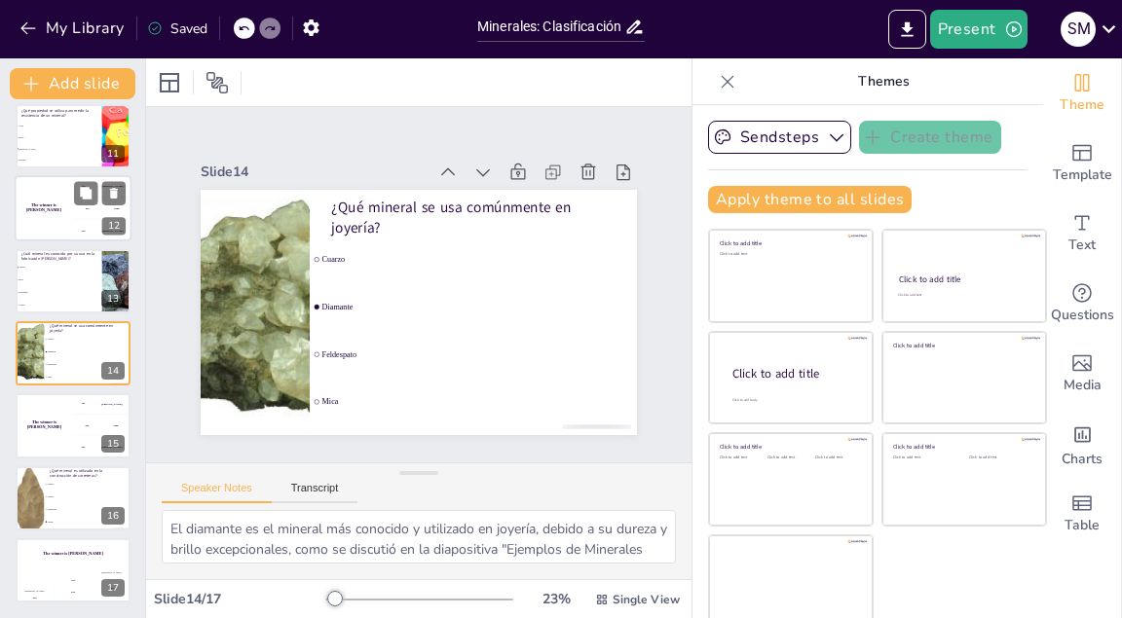
checkbox input "true"
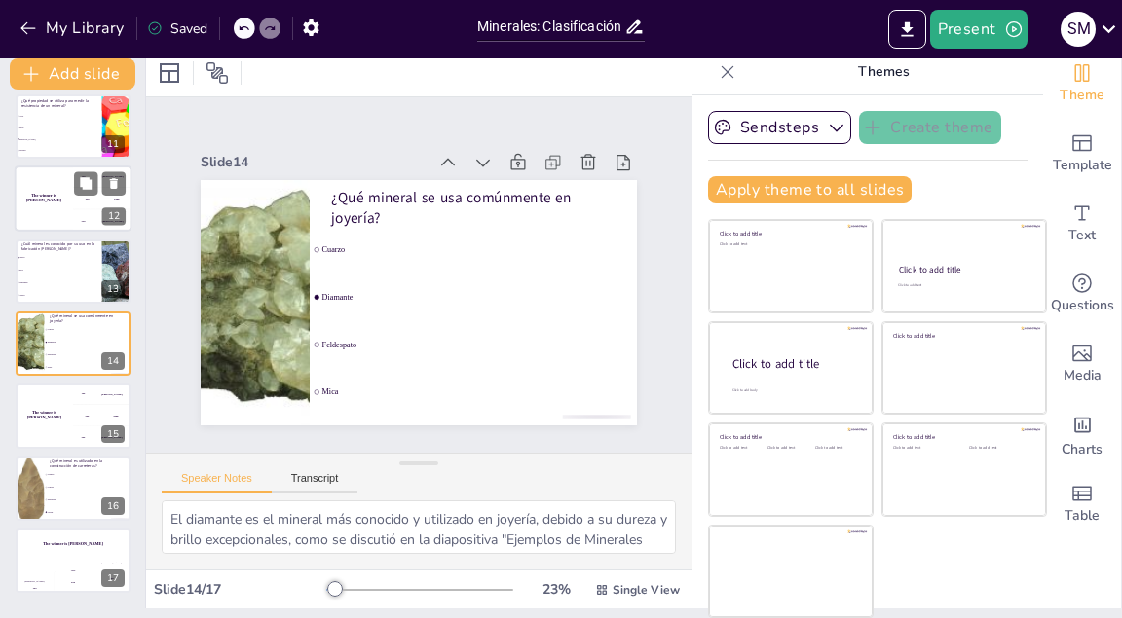
checkbox input "true"
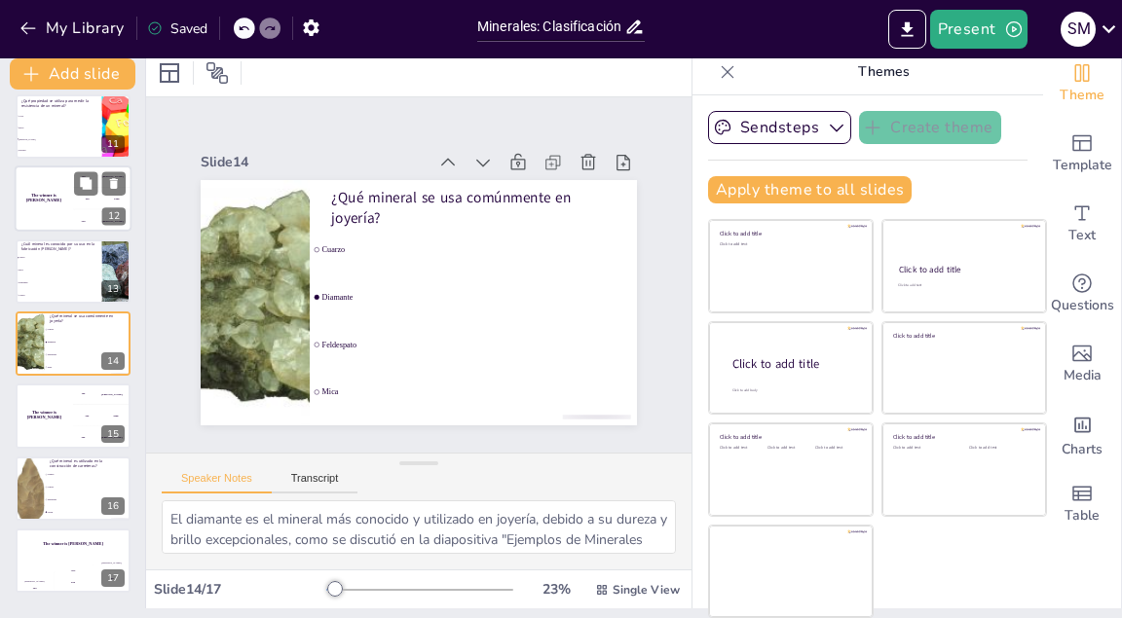
checkbox input "true"
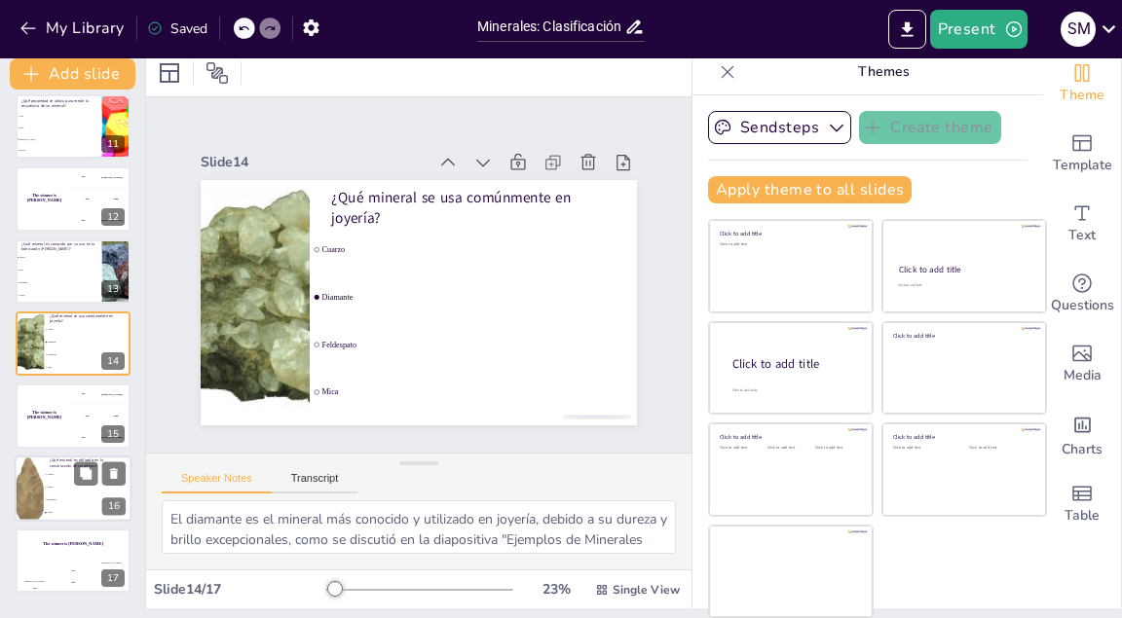
checkbox input "true"
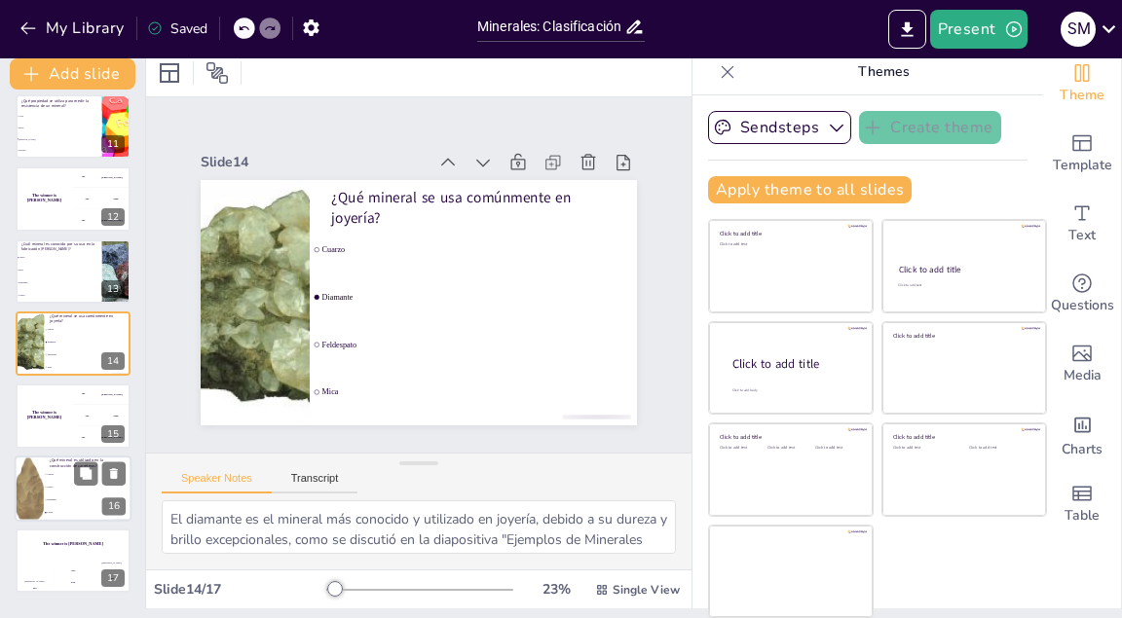
checkbox input "true"
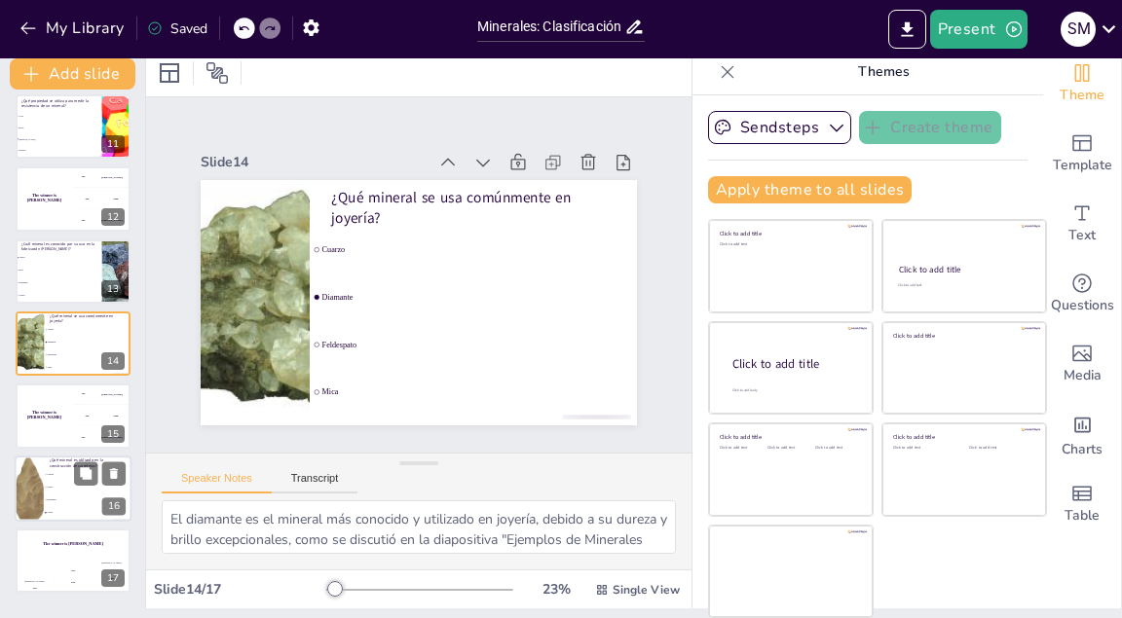
checkbox input "true"
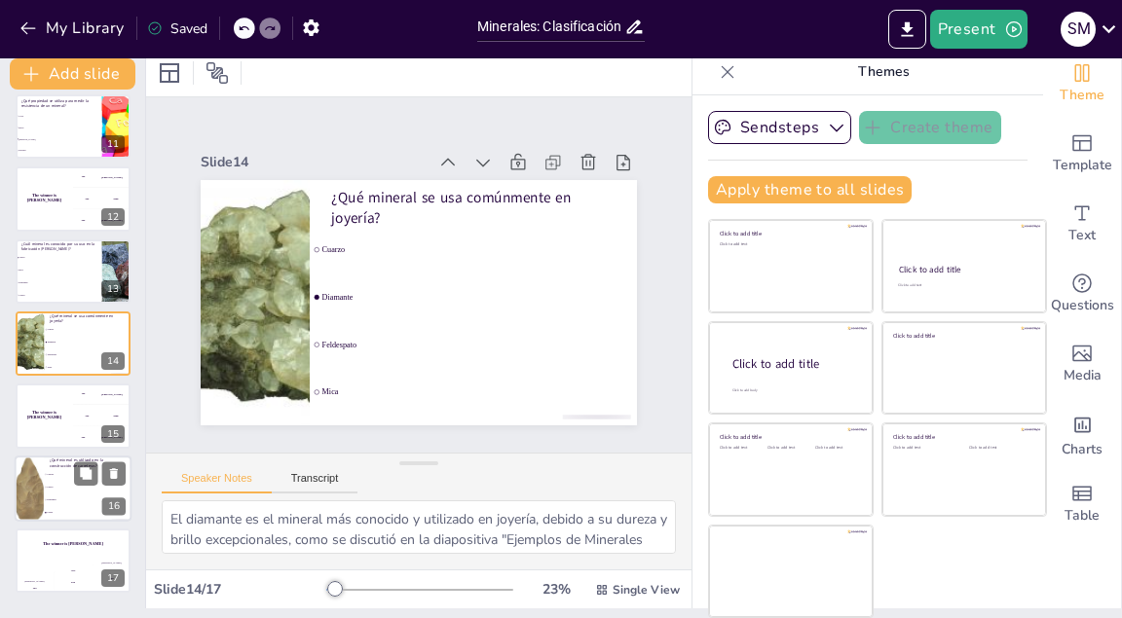
checkbox input "true"
click at [52, 451] on li "Feldespato" at bounding box center [88, 500] width 88 height 13
type textarea "La caliza es un mineral clave en la construcción de carreteras, utilizado en la…"
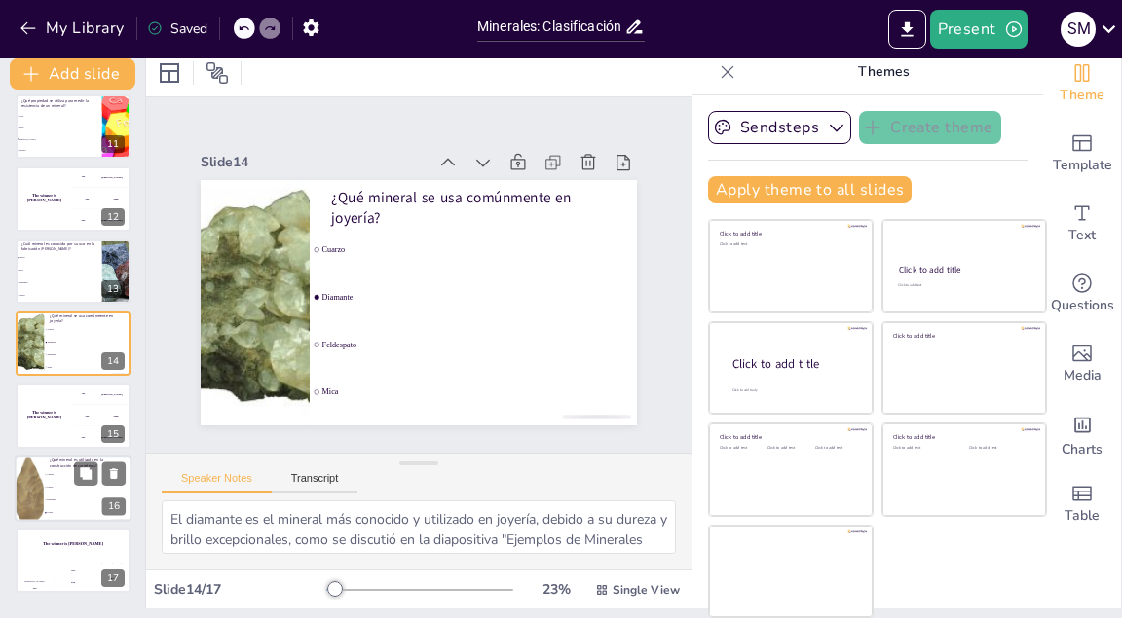
checkbox input "true"
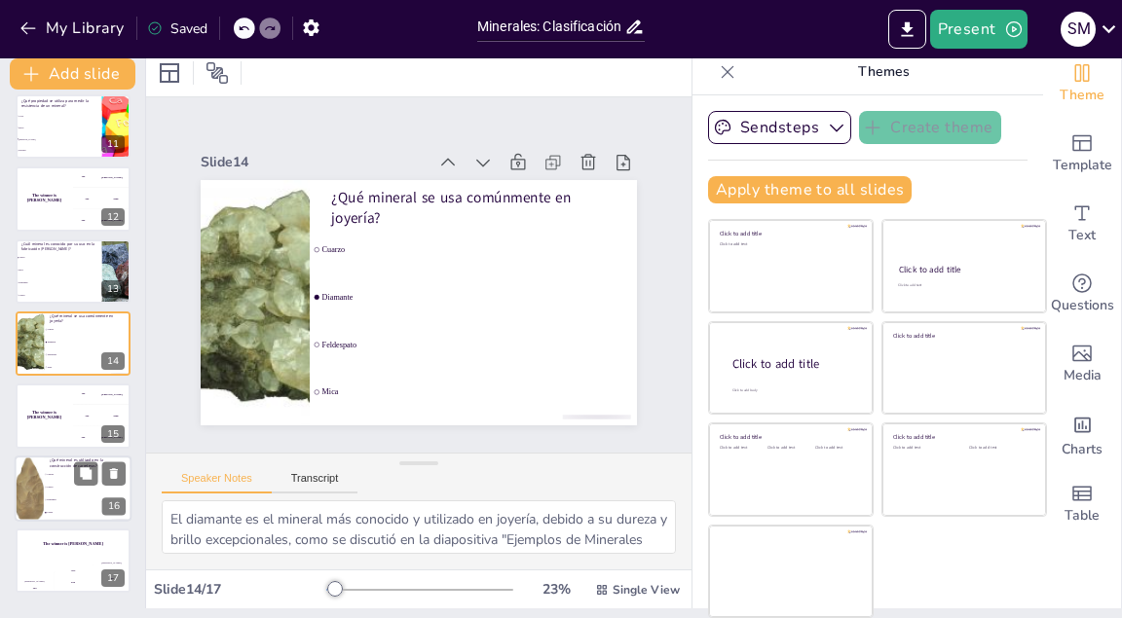
checkbox input "true"
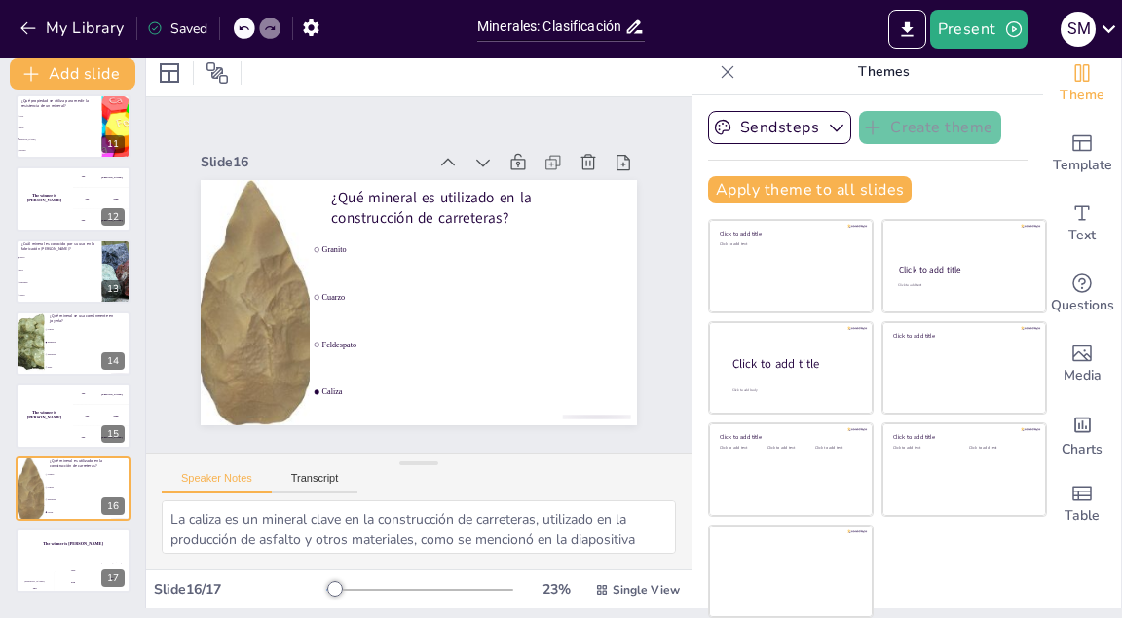
checkbox input "true"
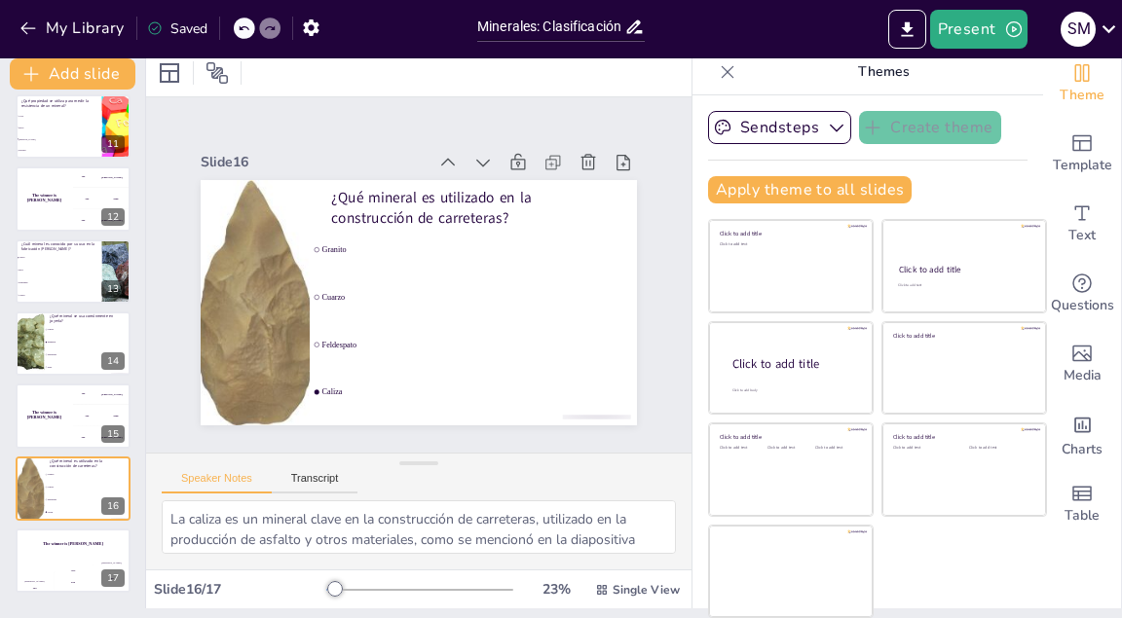
checkbox input "true"
click at [56, 451] on div "The winner is [PERSON_NAME]" at bounding box center [73, 544] width 117 height 33
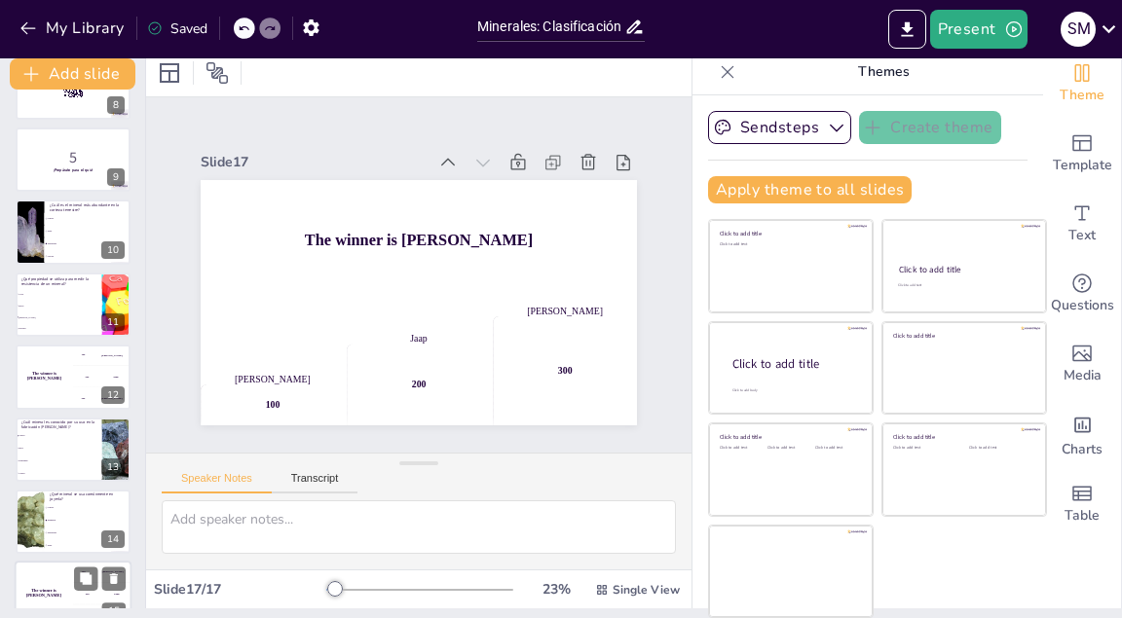
scroll to position [550, 0]
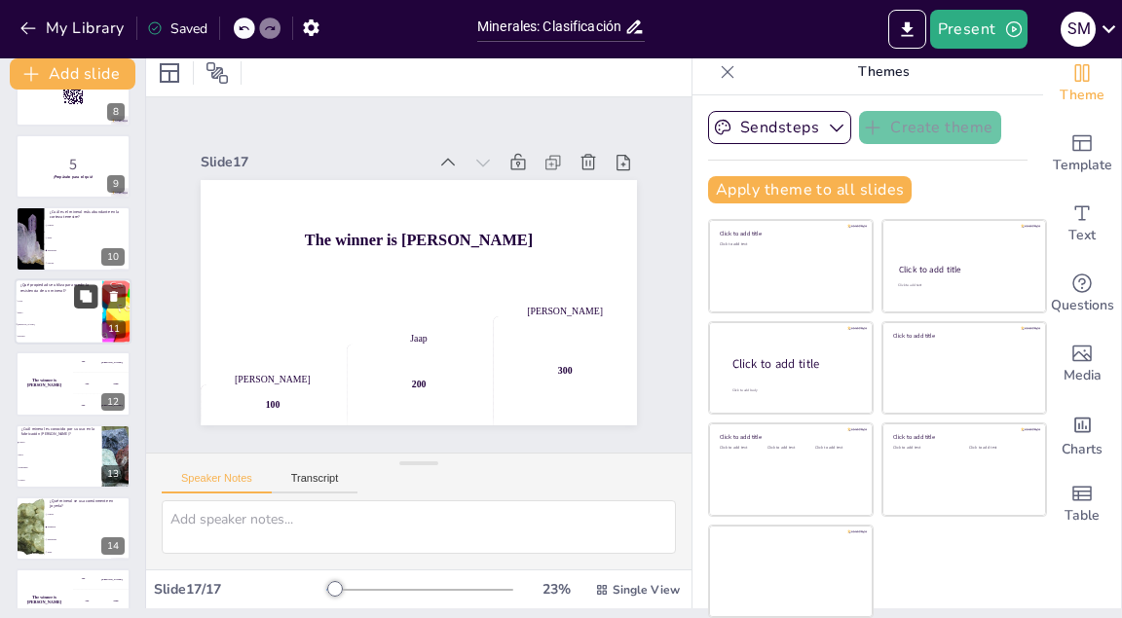
click at [76, 302] on button at bounding box center [85, 295] width 23 height 23
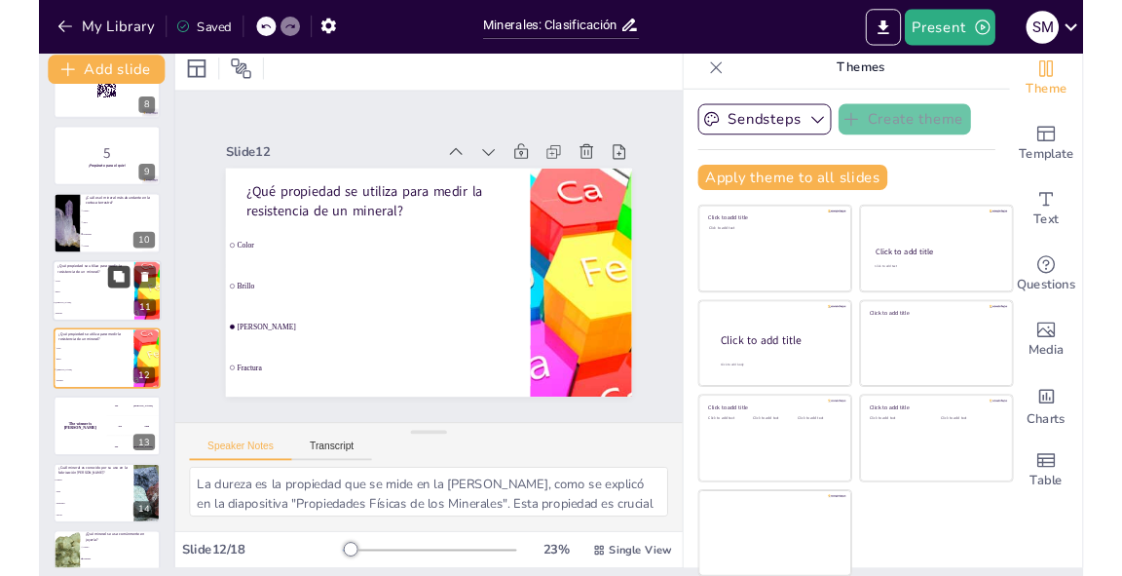
scroll to position [584, 0]
